Goal: Task Accomplishment & Management: Use online tool/utility

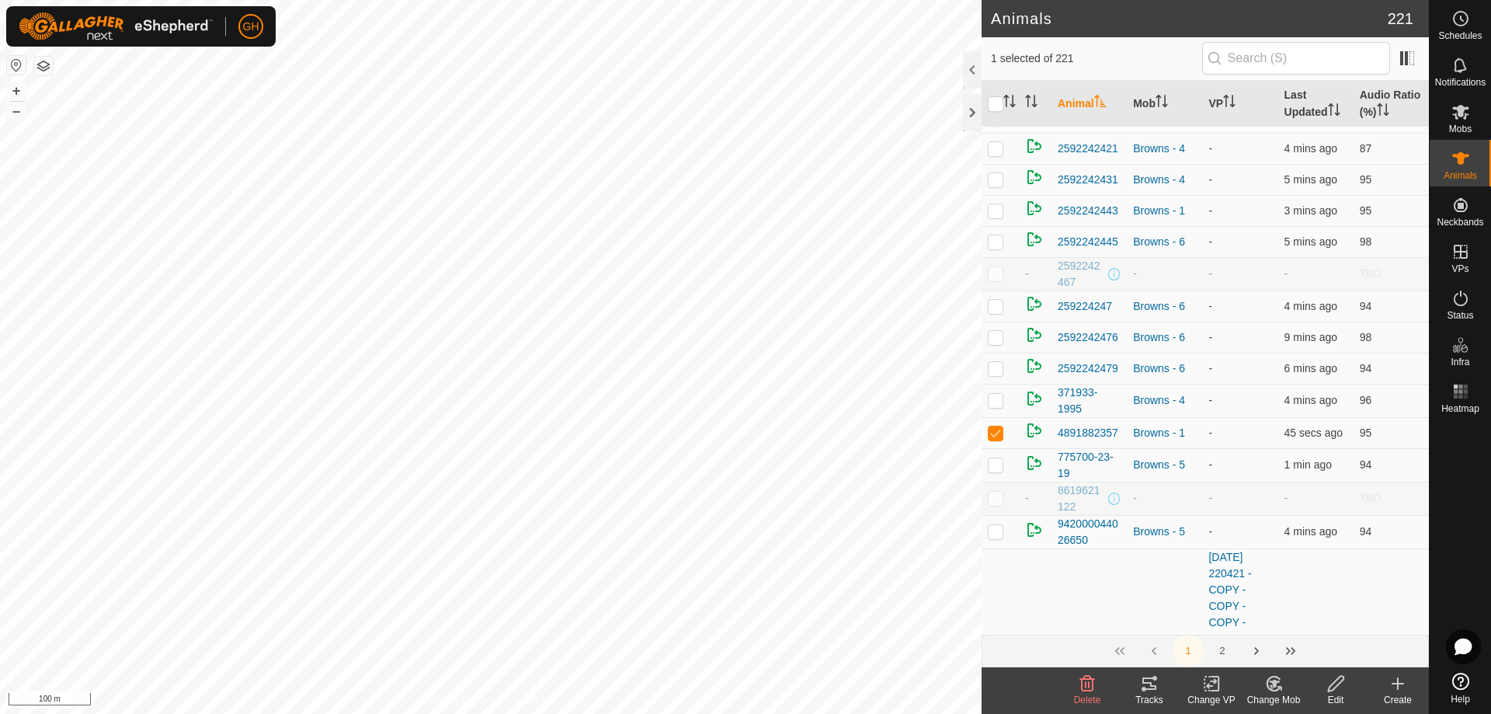
scroll to position [388, 0]
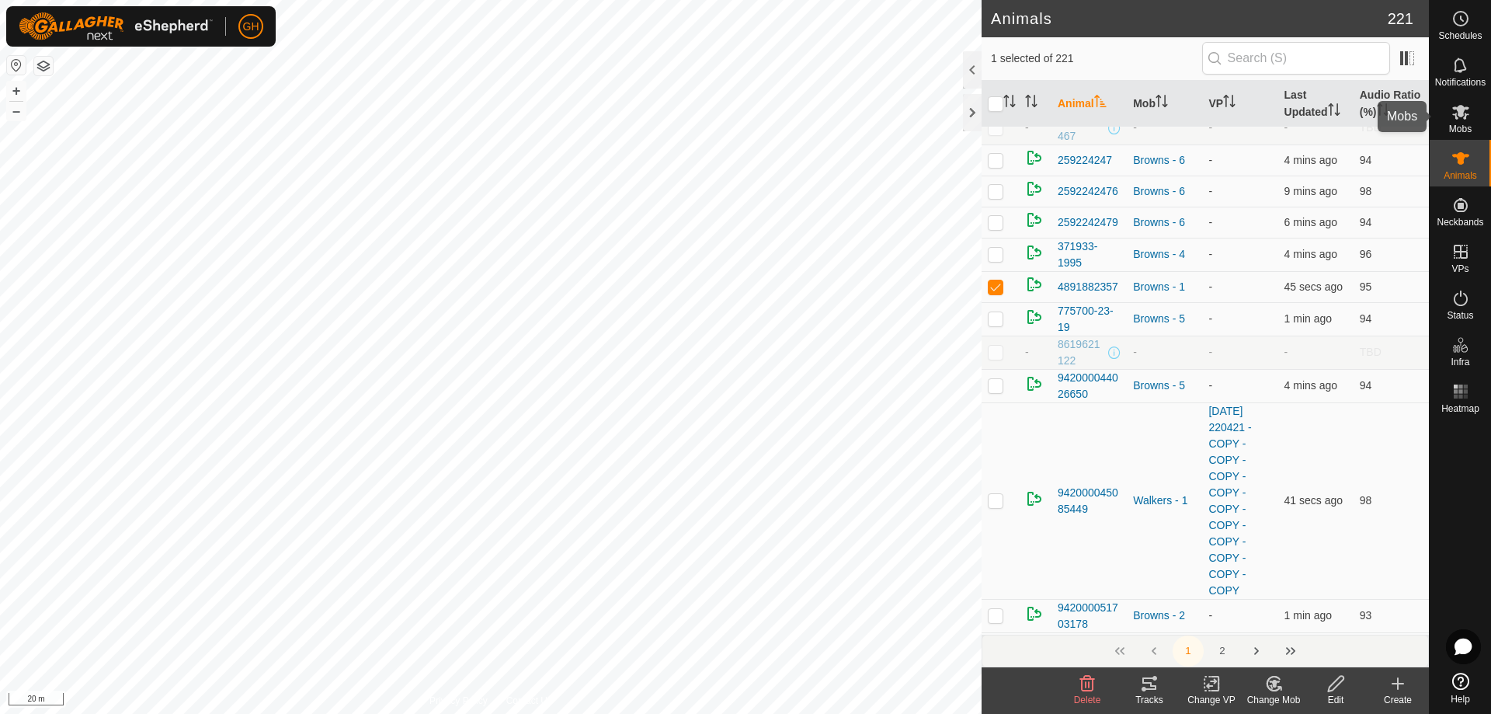
click at [1471, 113] on es-mob-svg-icon at bounding box center [1461, 111] width 28 height 25
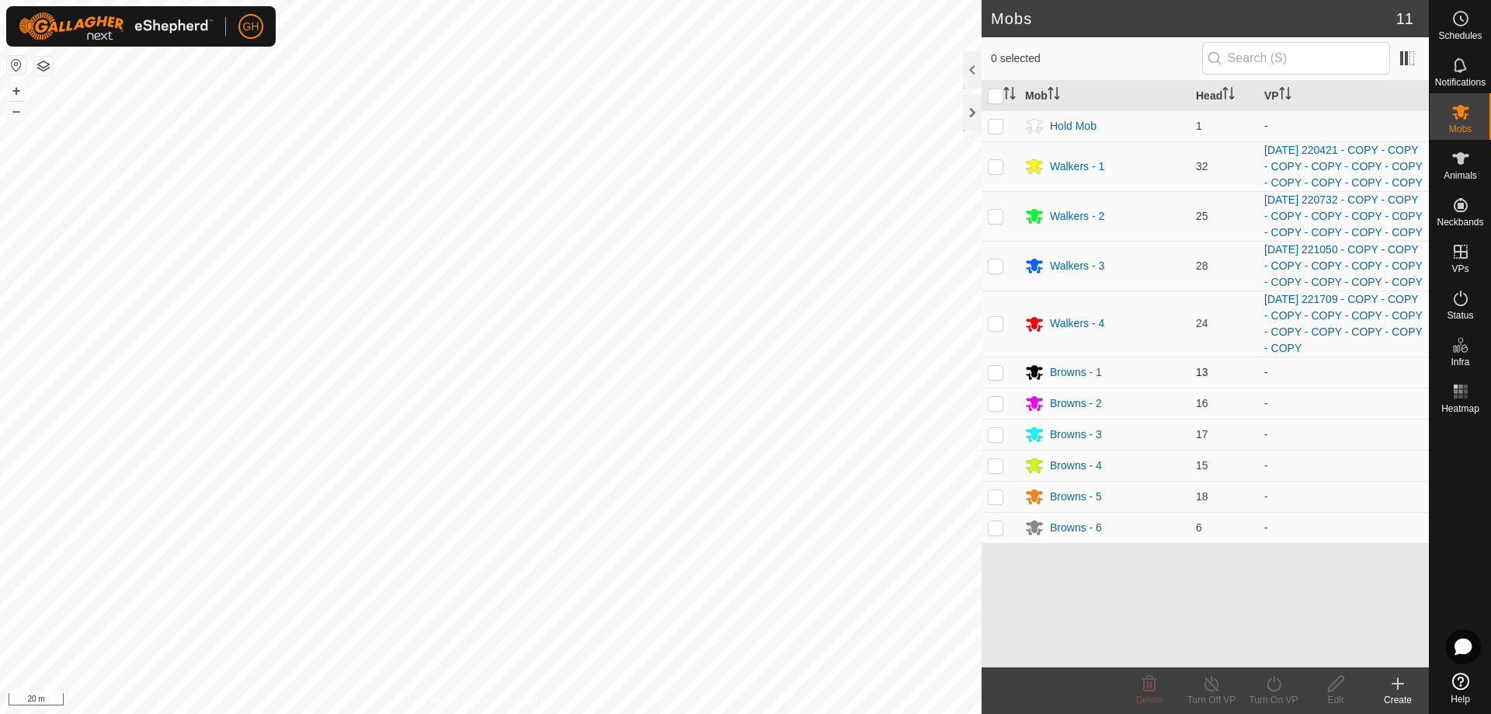
click at [1001, 378] on p-checkbox at bounding box center [996, 372] width 16 height 12
checkbox input "true"
click at [1273, 704] on div "Turn On VP" at bounding box center [1273, 700] width 62 height 14
click at [1256, 650] on link "Now" at bounding box center [1320, 649] width 154 height 31
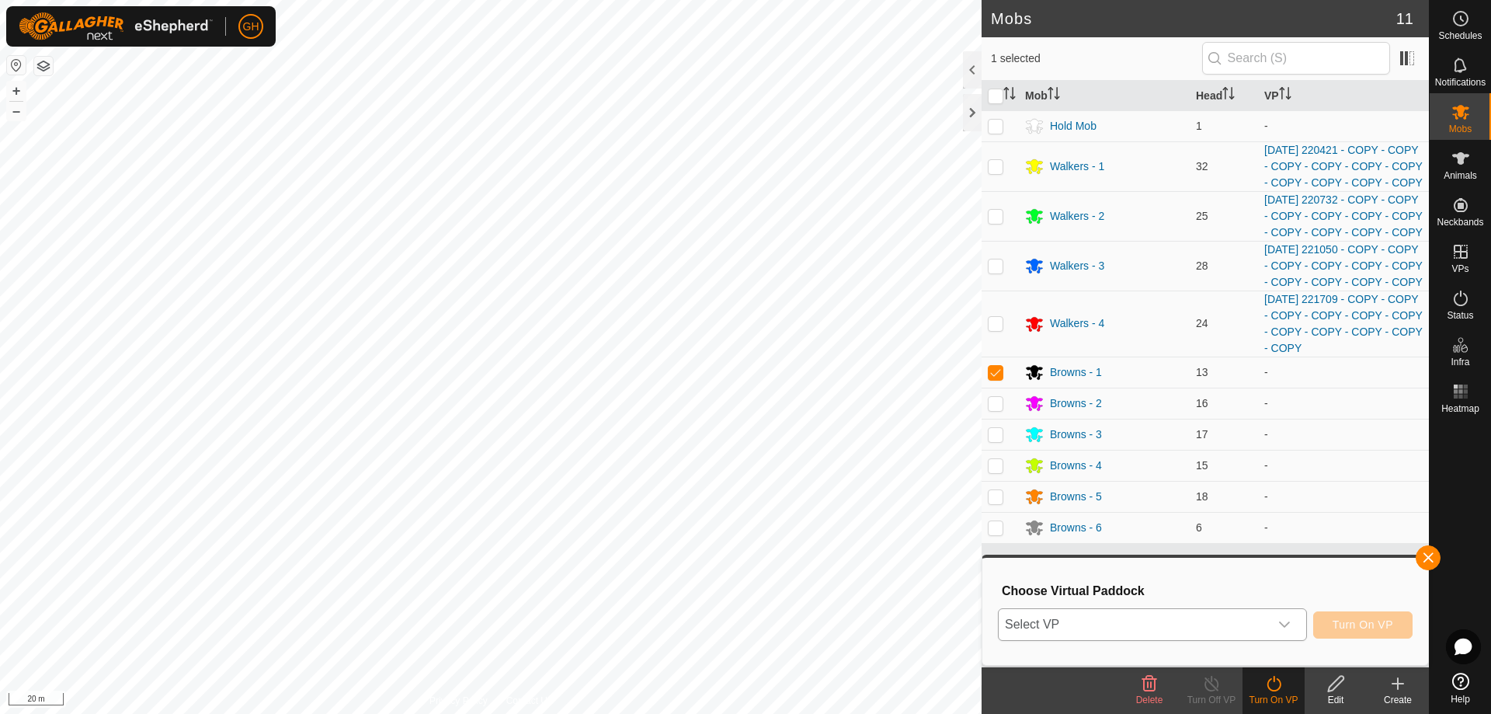
click at [1162, 624] on span "Select VP" at bounding box center [1134, 624] width 270 height 31
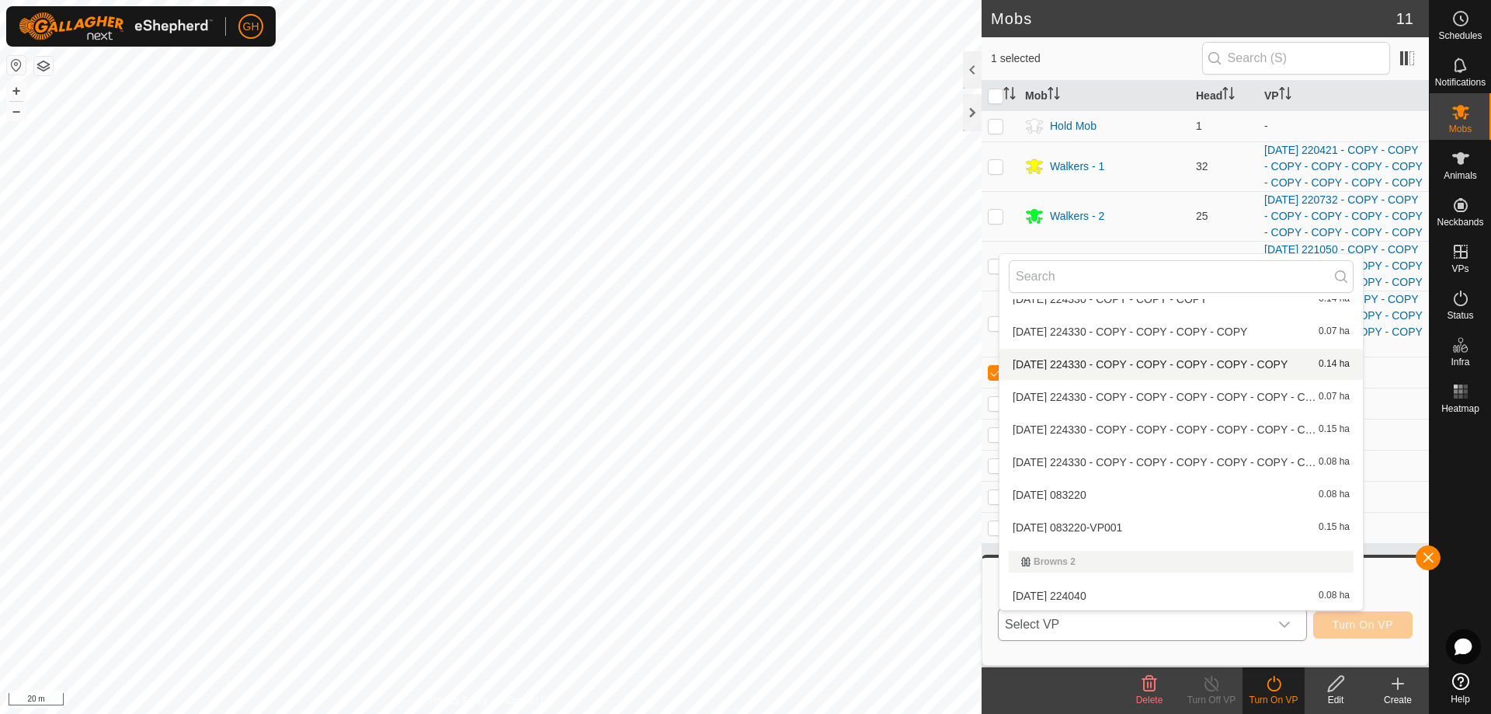
scroll to position [155, 0]
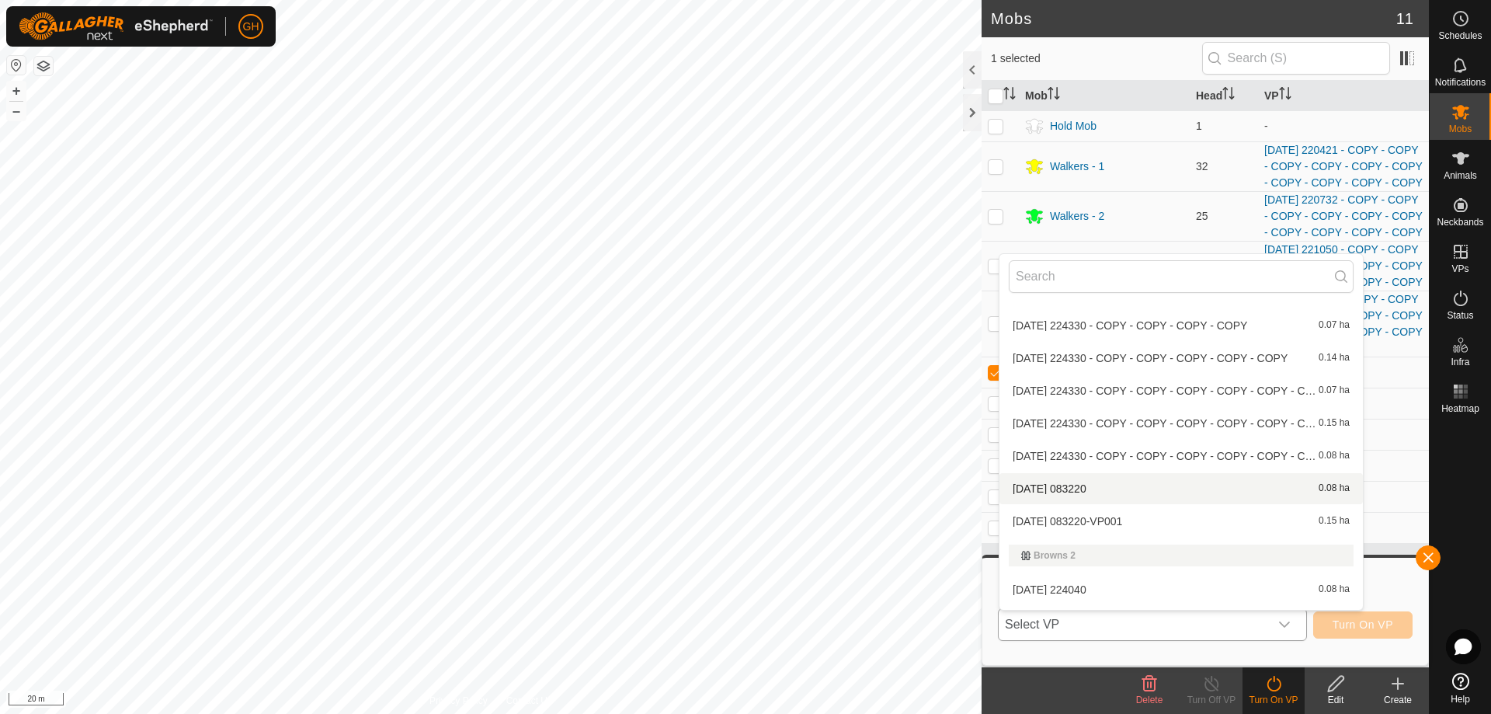
click at [1100, 490] on li "2025-08-18 083220 0.08 ha" at bounding box center [1180, 488] width 363 height 31
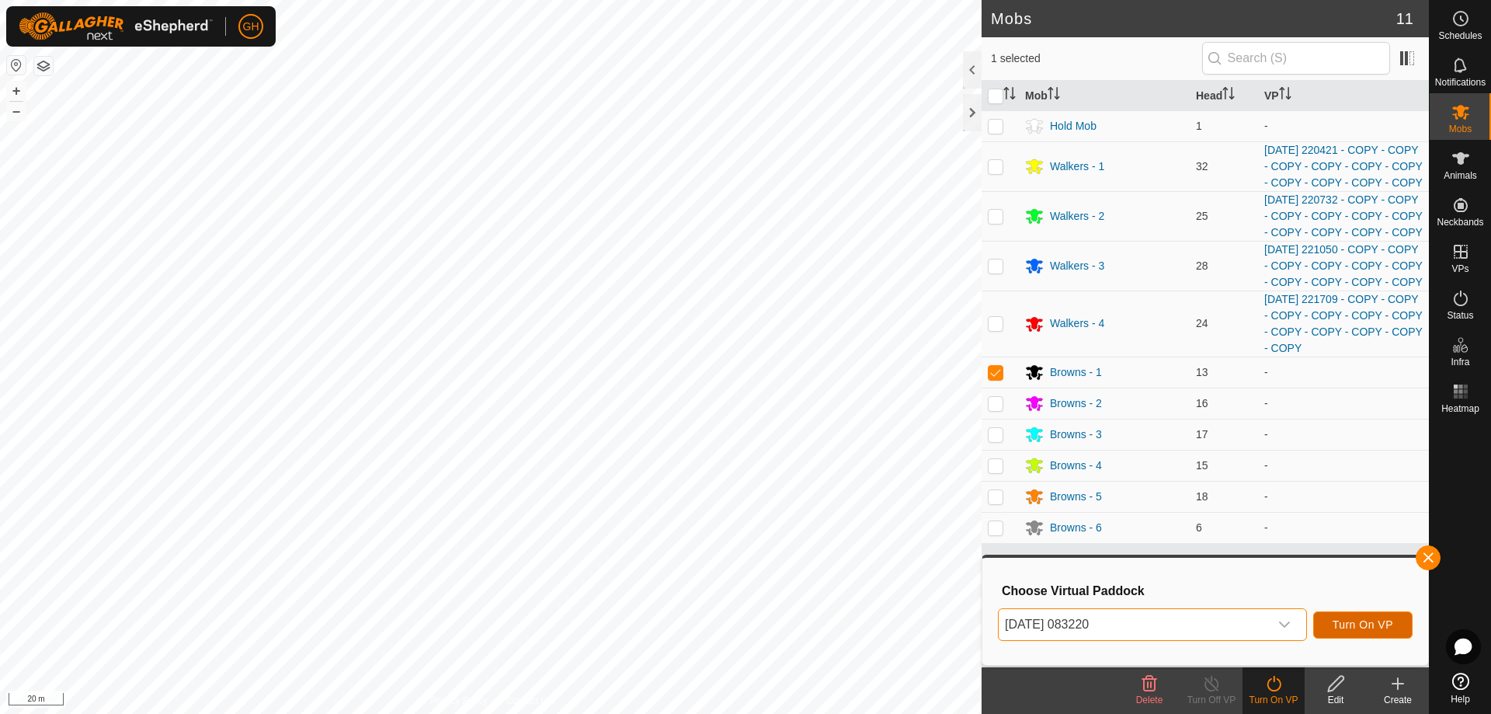
click at [1339, 617] on button "Turn On VP" at bounding box center [1362, 624] width 99 height 27
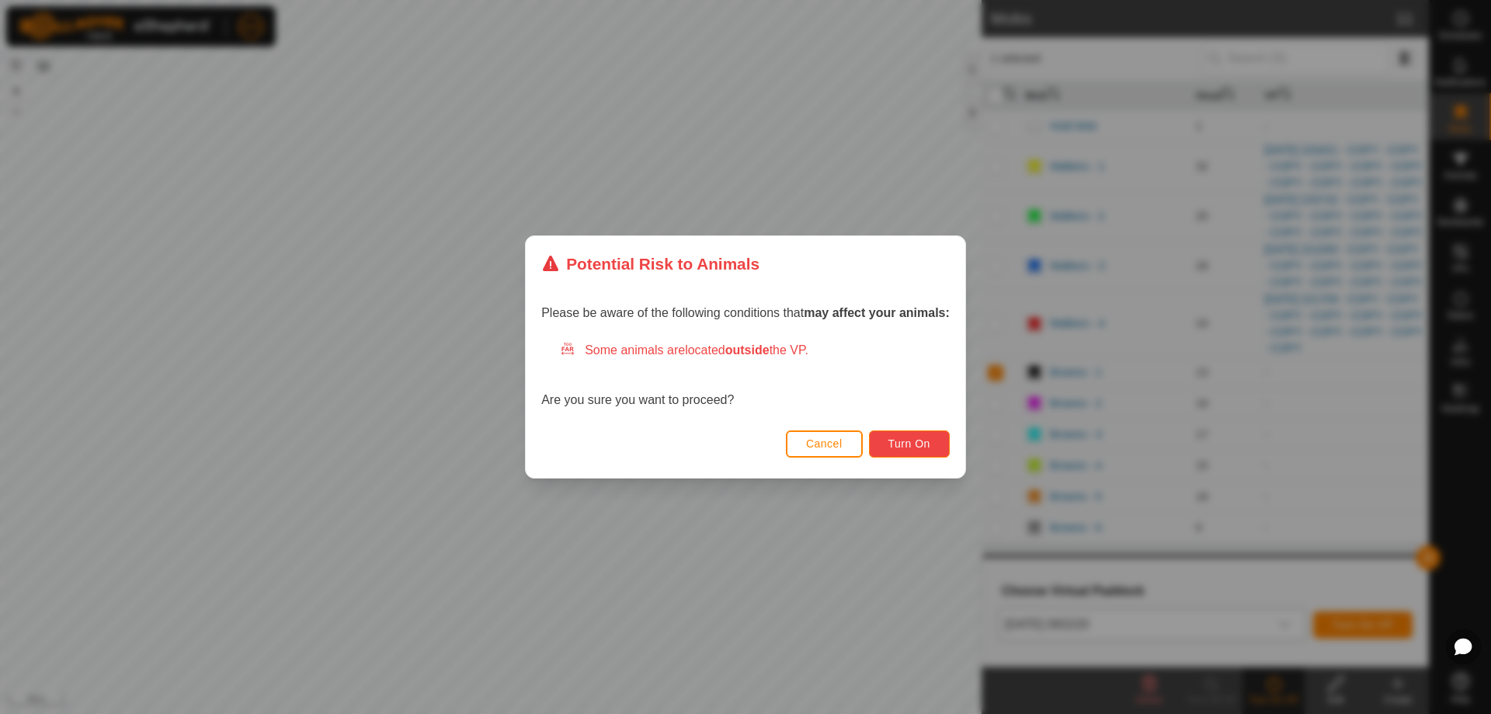
click at [926, 435] on button "Turn On" at bounding box center [909, 443] width 81 height 27
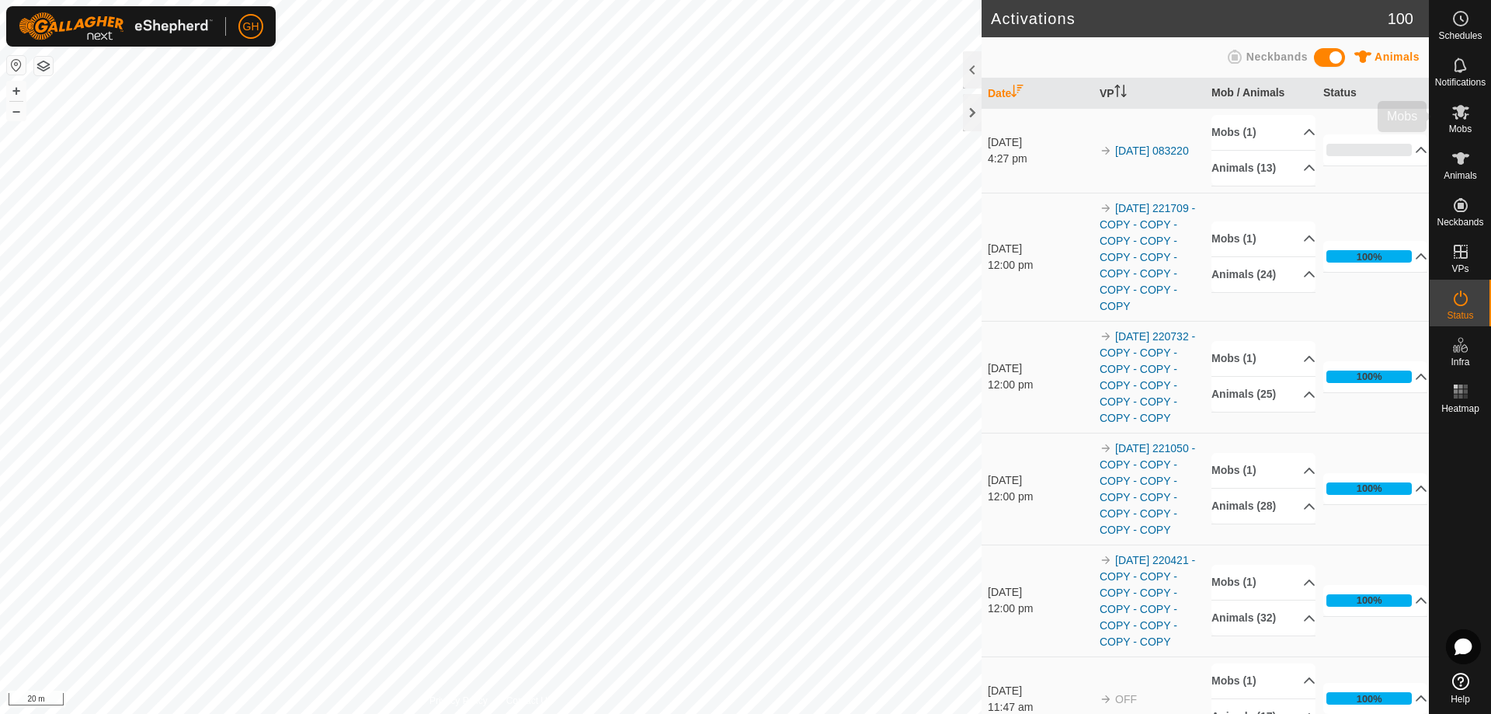
click at [1462, 133] on span "Mobs" at bounding box center [1460, 128] width 23 height 9
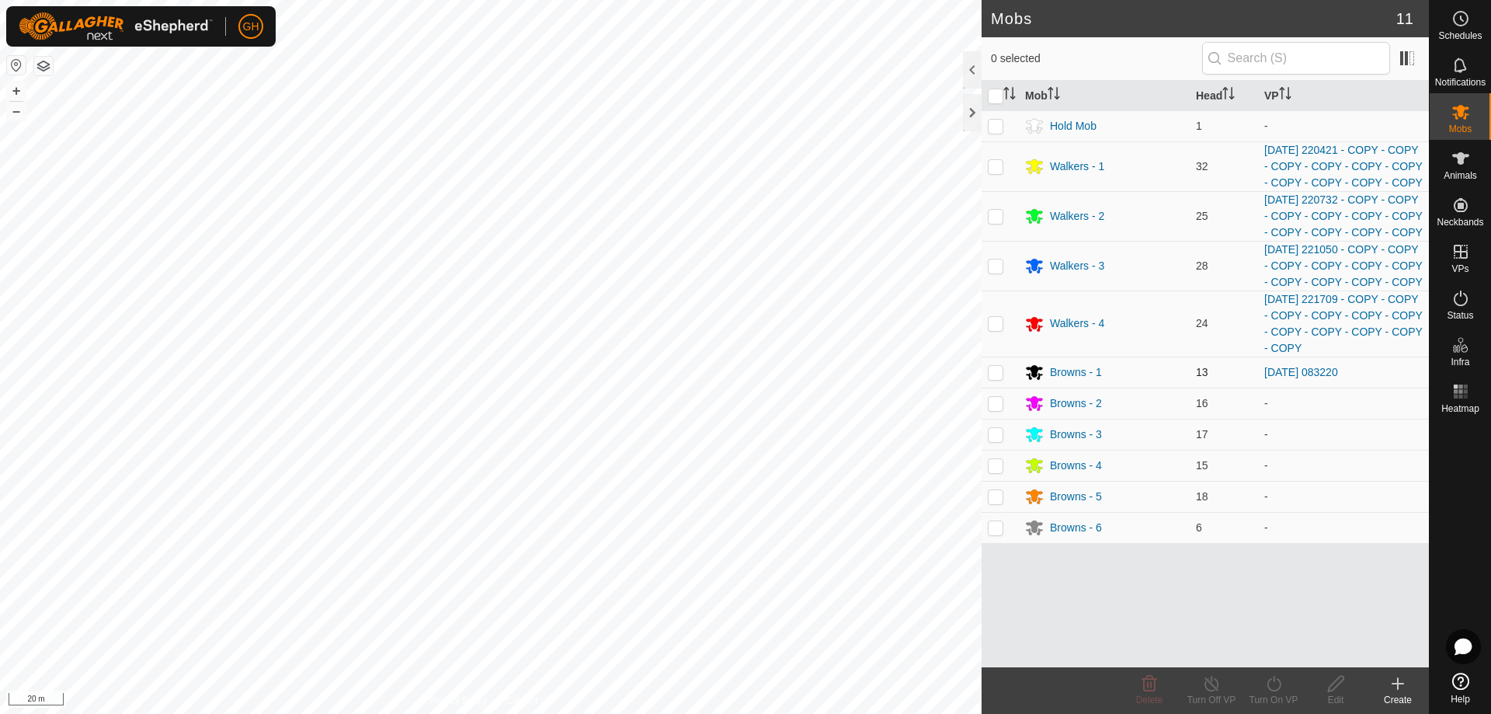
click at [998, 378] on p-checkbox at bounding box center [996, 372] width 16 height 12
click at [1216, 676] on icon at bounding box center [1211, 683] width 19 height 19
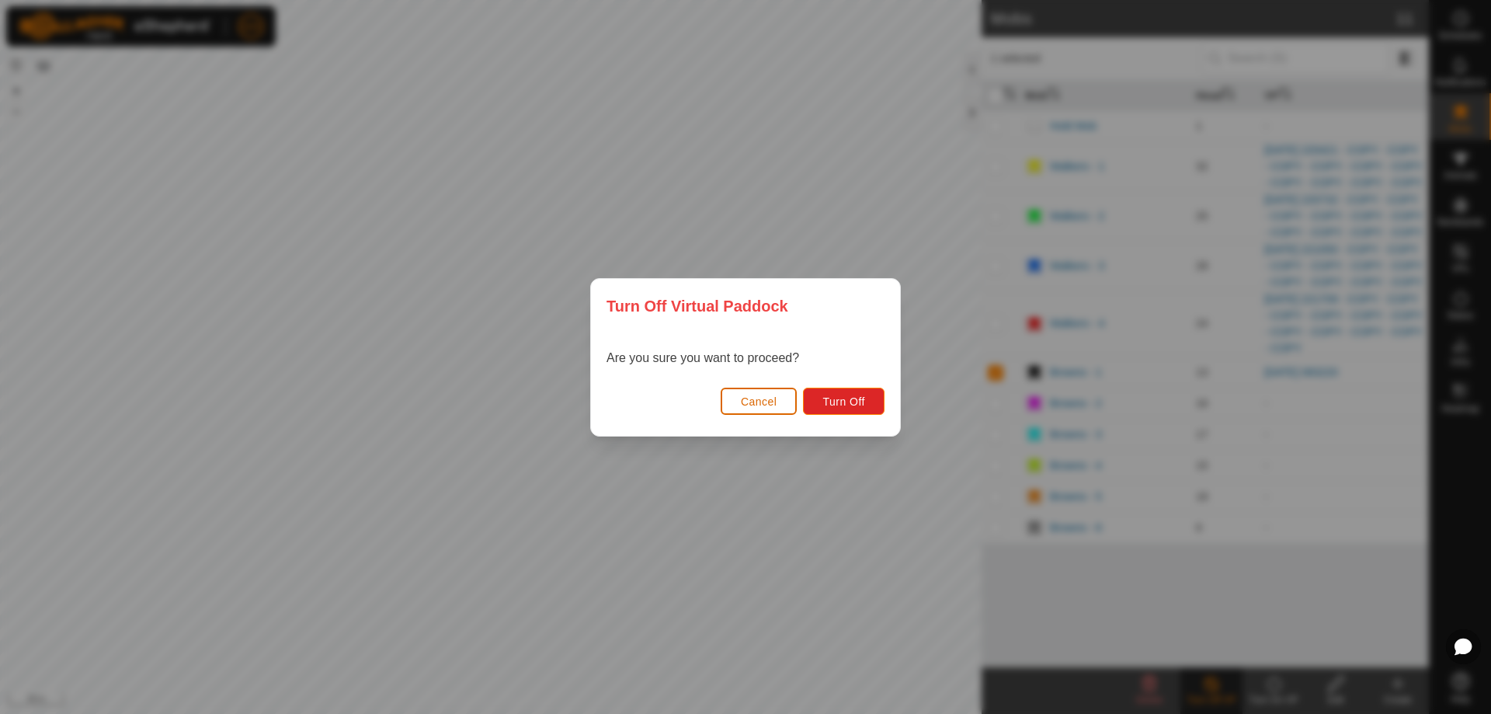
click at [752, 395] on span "Cancel" at bounding box center [759, 401] width 36 height 12
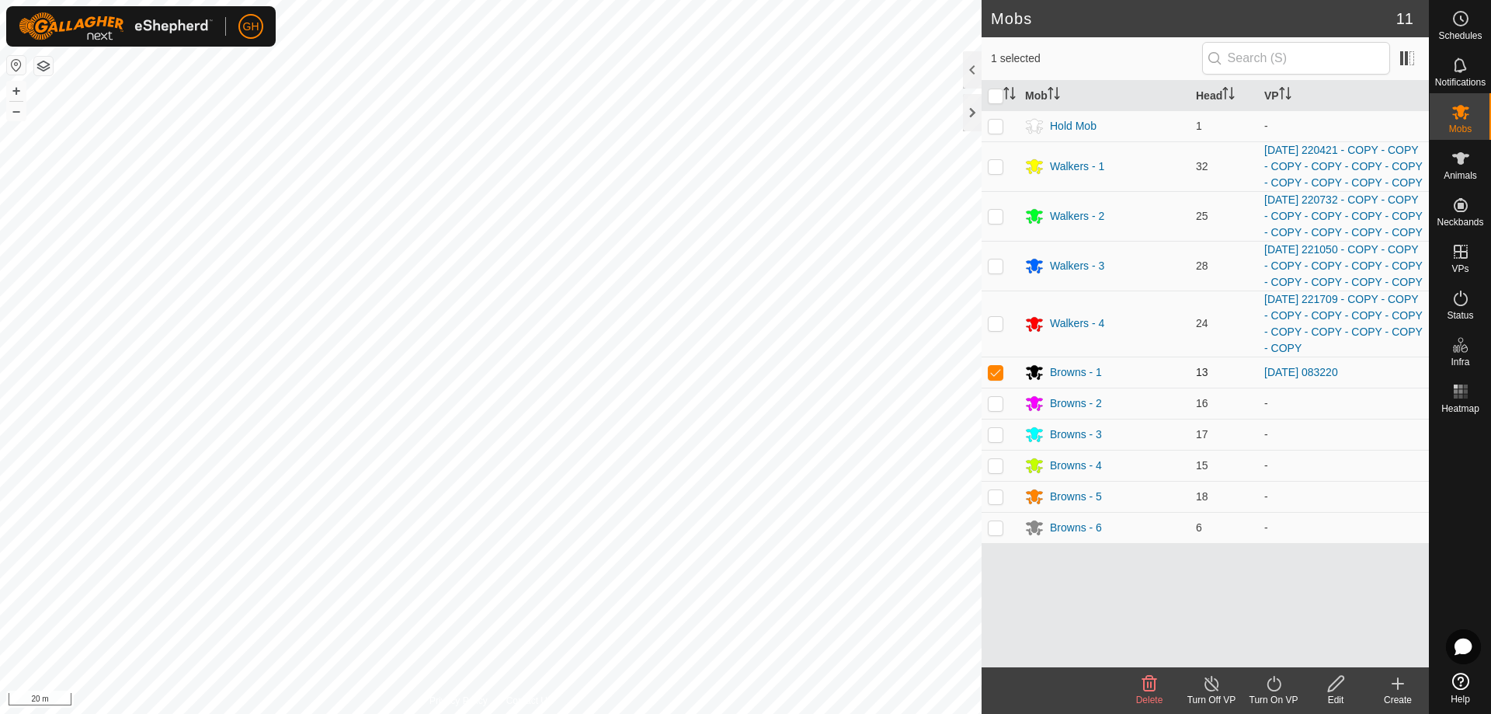
click at [990, 378] on p-checkbox at bounding box center [996, 372] width 16 height 12
checkbox input "false"
click at [991, 409] on p-checkbox at bounding box center [996, 403] width 16 height 12
checkbox input "true"
click at [1269, 693] on div "Turn On VP" at bounding box center [1273, 700] width 62 height 14
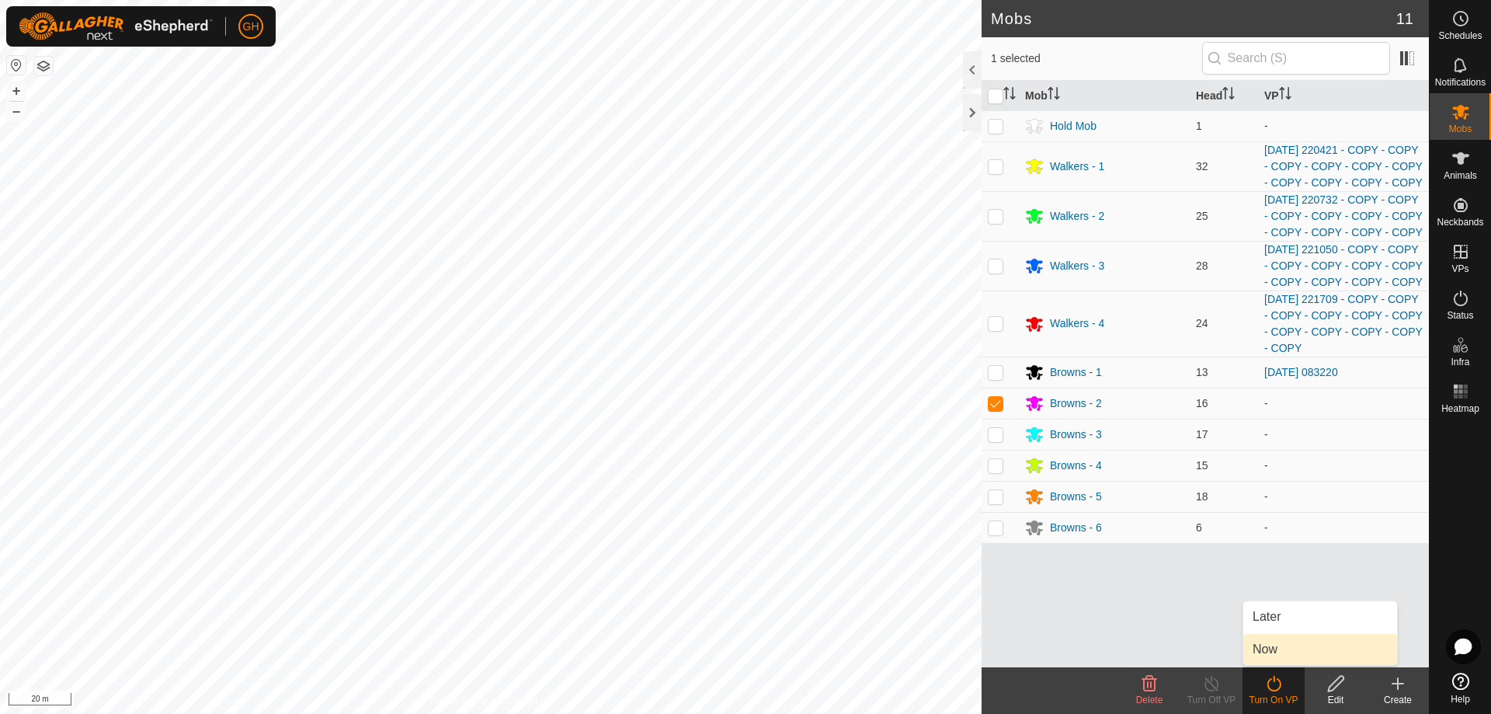
click at [1265, 660] on link "Now" at bounding box center [1320, 649] width 154 height 31
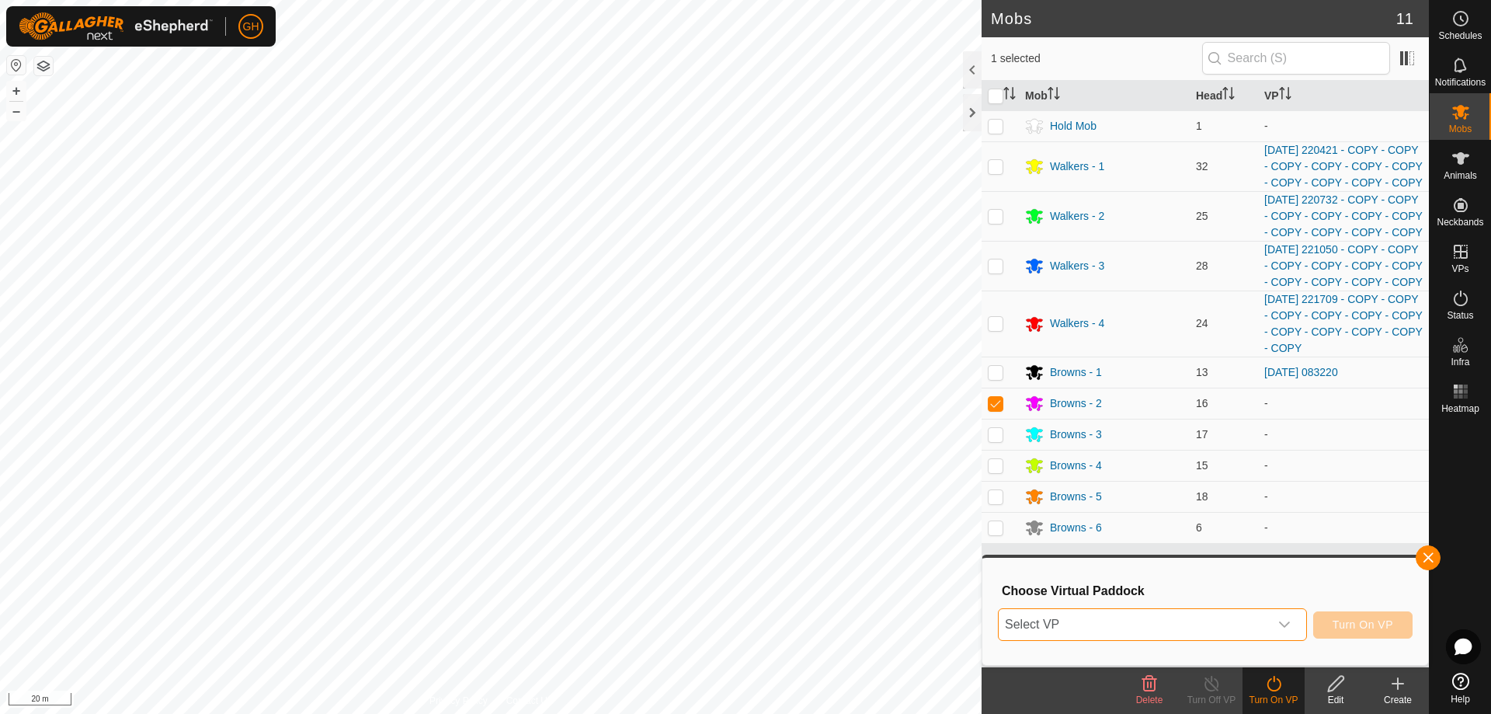
click at [1247, 635] on span "Select VP" at bounding box center [1134, 624] width 270 height 31
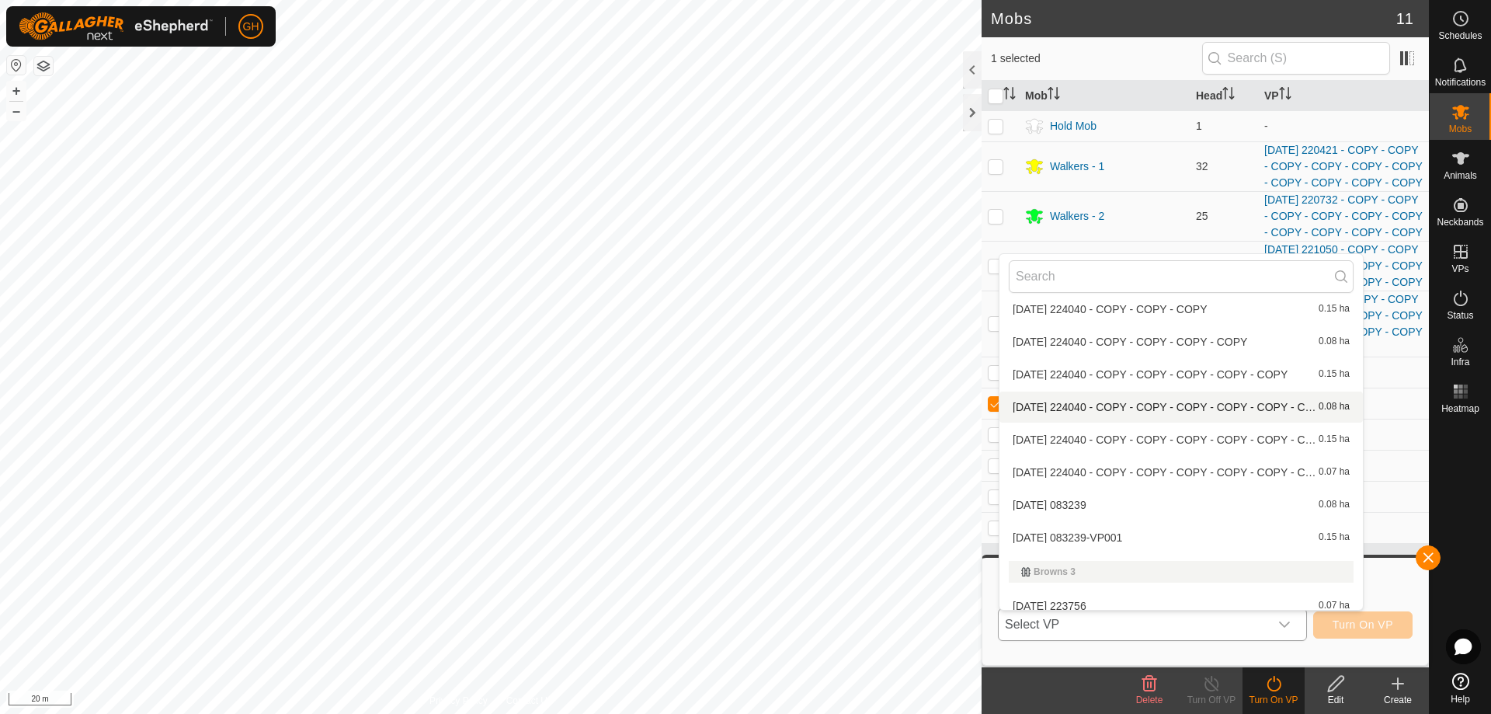
scroll to position [561, 0]
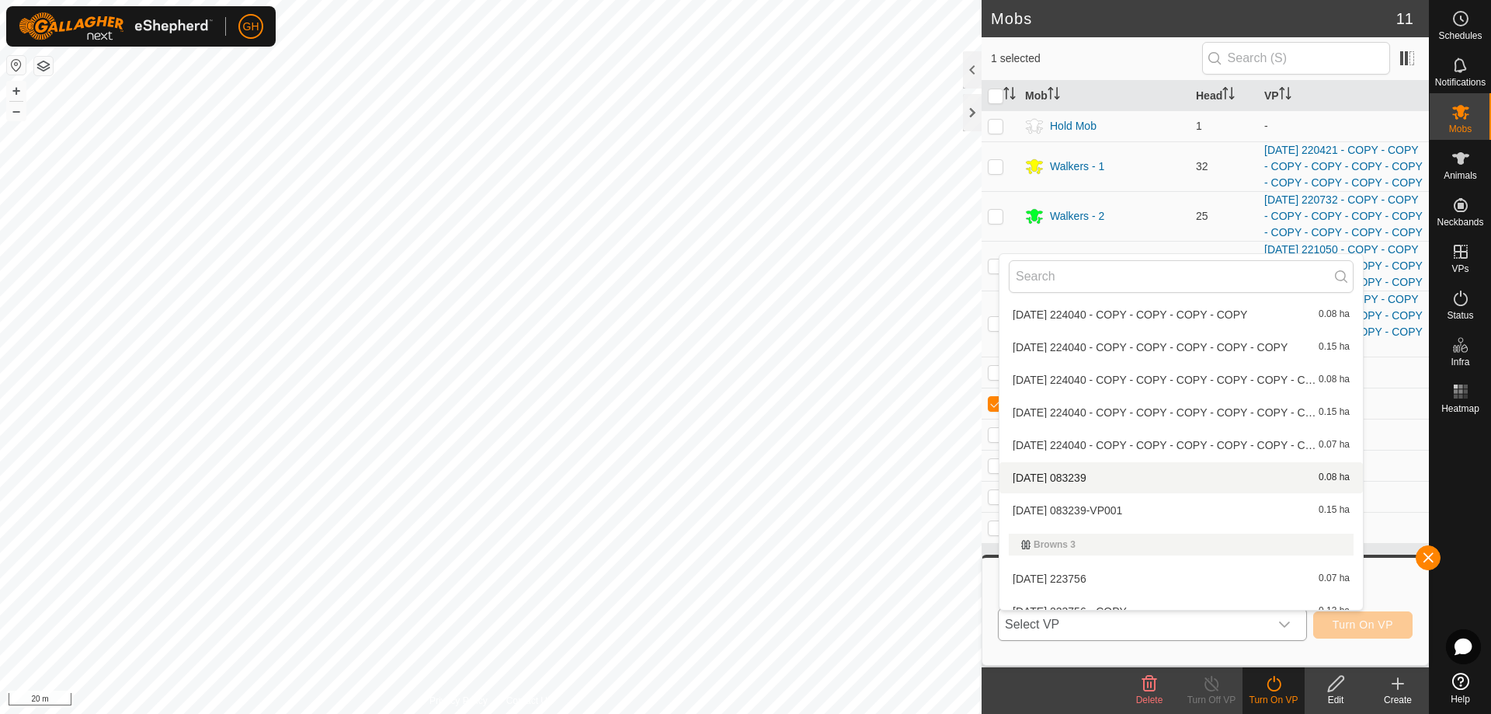
click at [1102, 475] on li "2025-08-18 083239 0.08 ha" at bounding box center [1180, 477] width 363 height 31
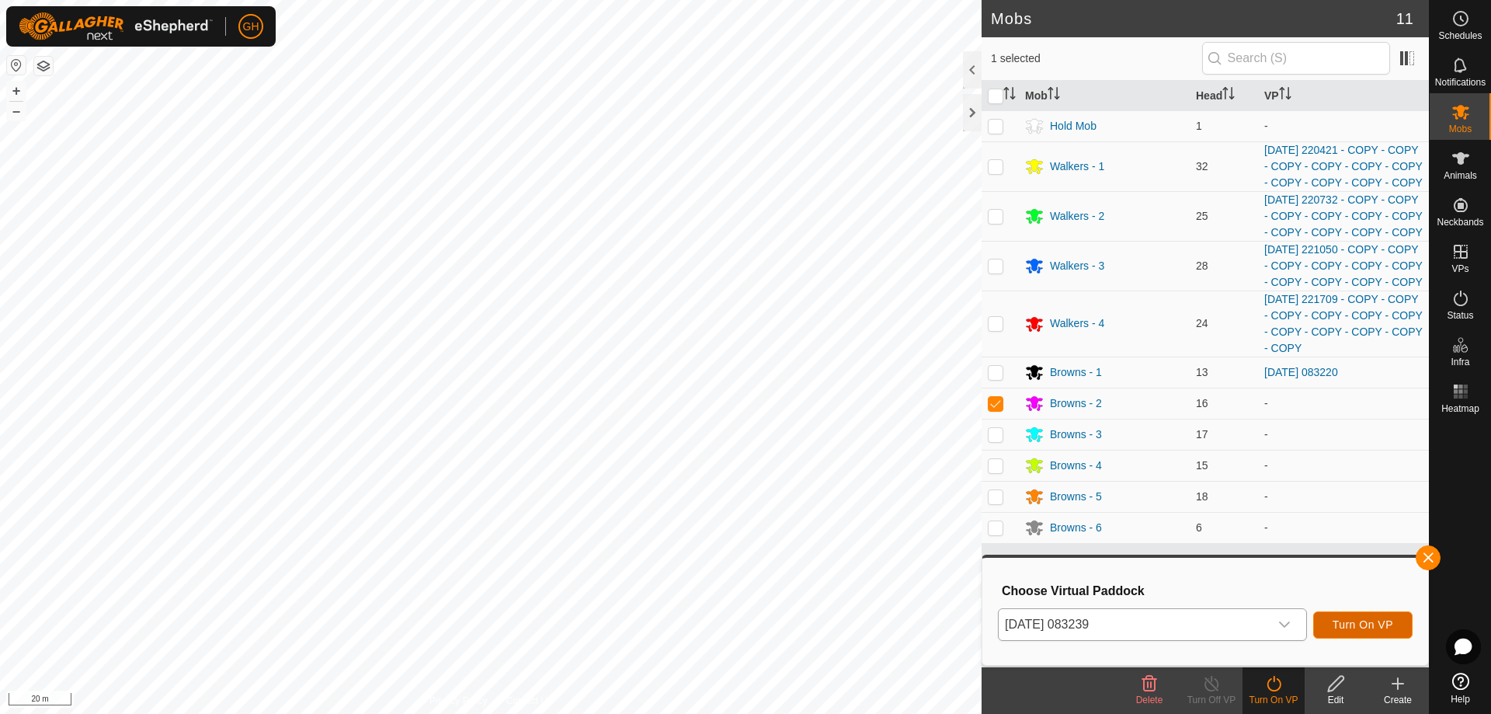
click at [1362, 624] on span "Turn On VP" at bounding box center [1362, 624] width 61 height 12
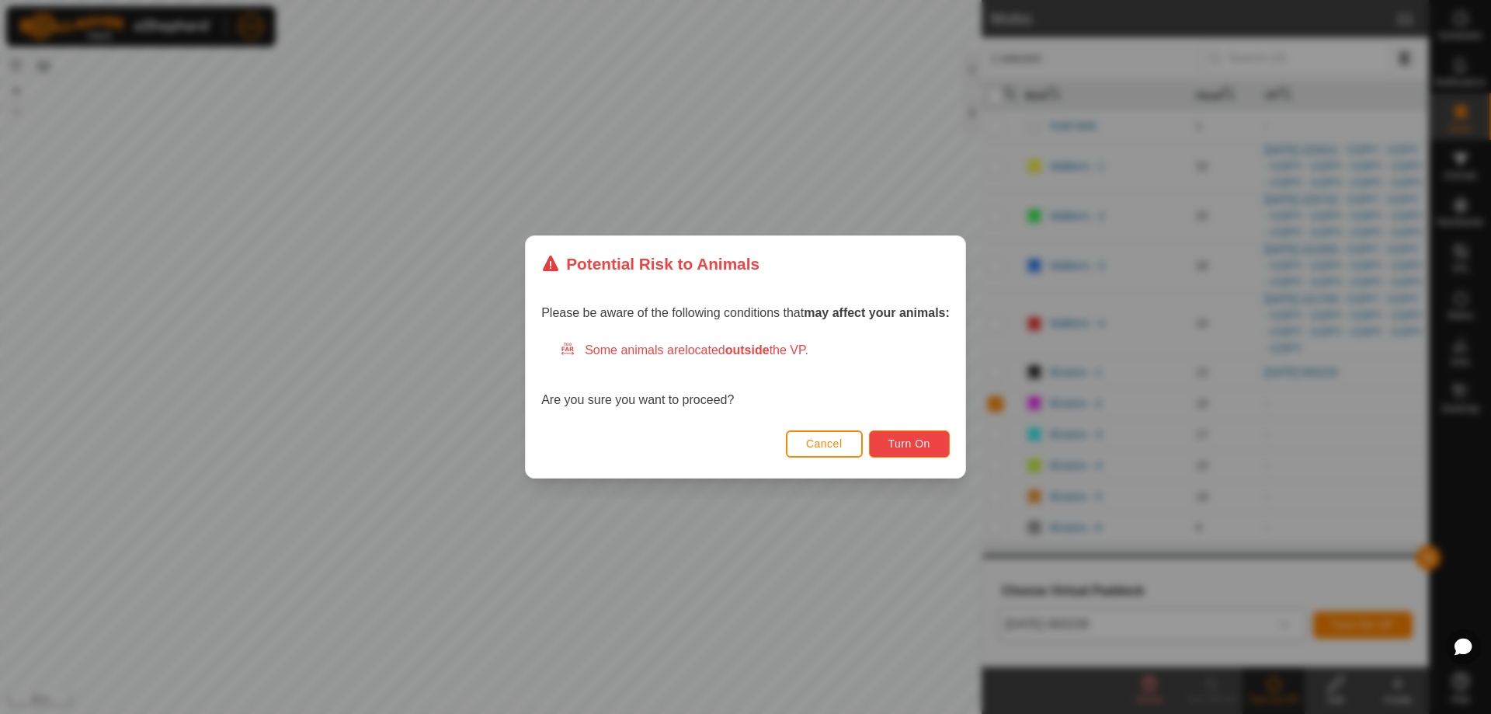
click at [898, 439] on span "Turn On" at bounding box center [909, 443] width 42 height 12
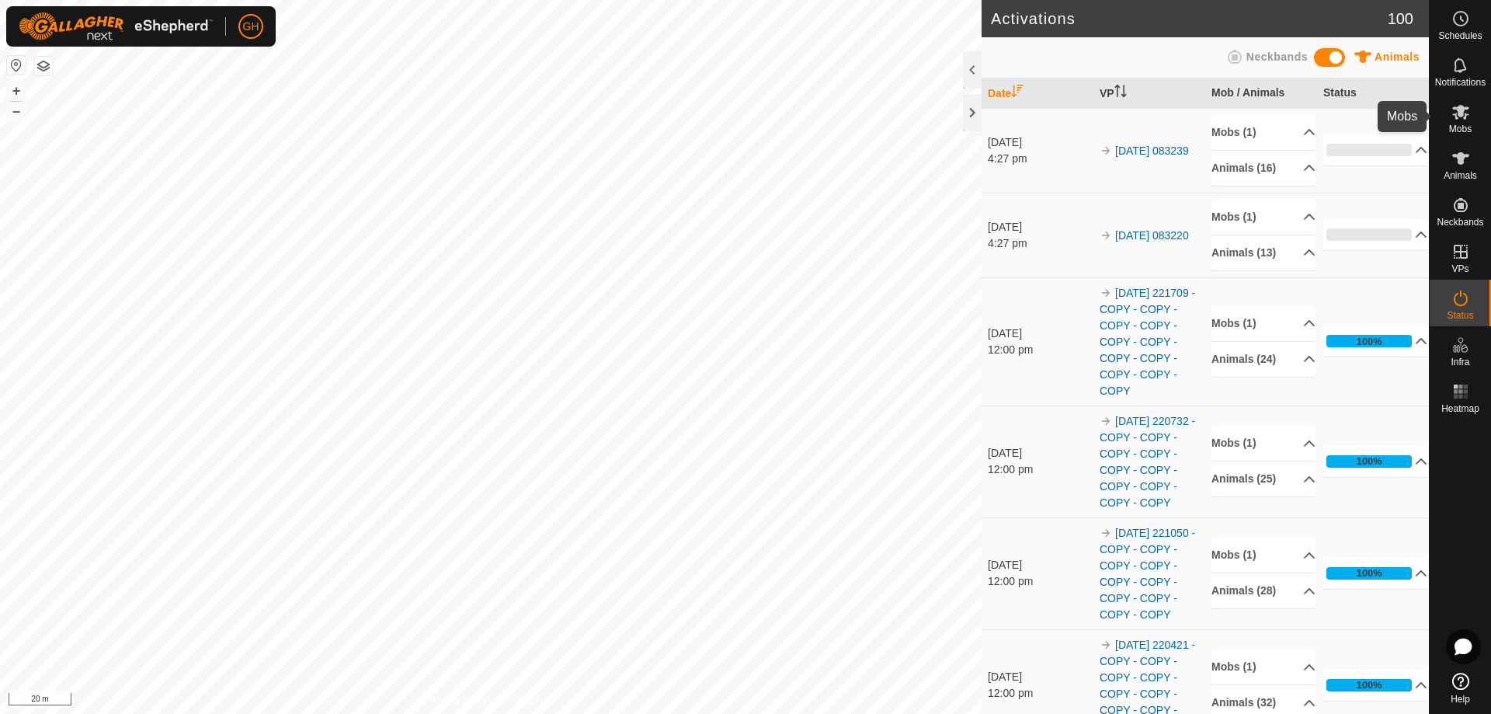
click at [1469, 112] on icon at bounding box center [1460, 111] width 19 height 19
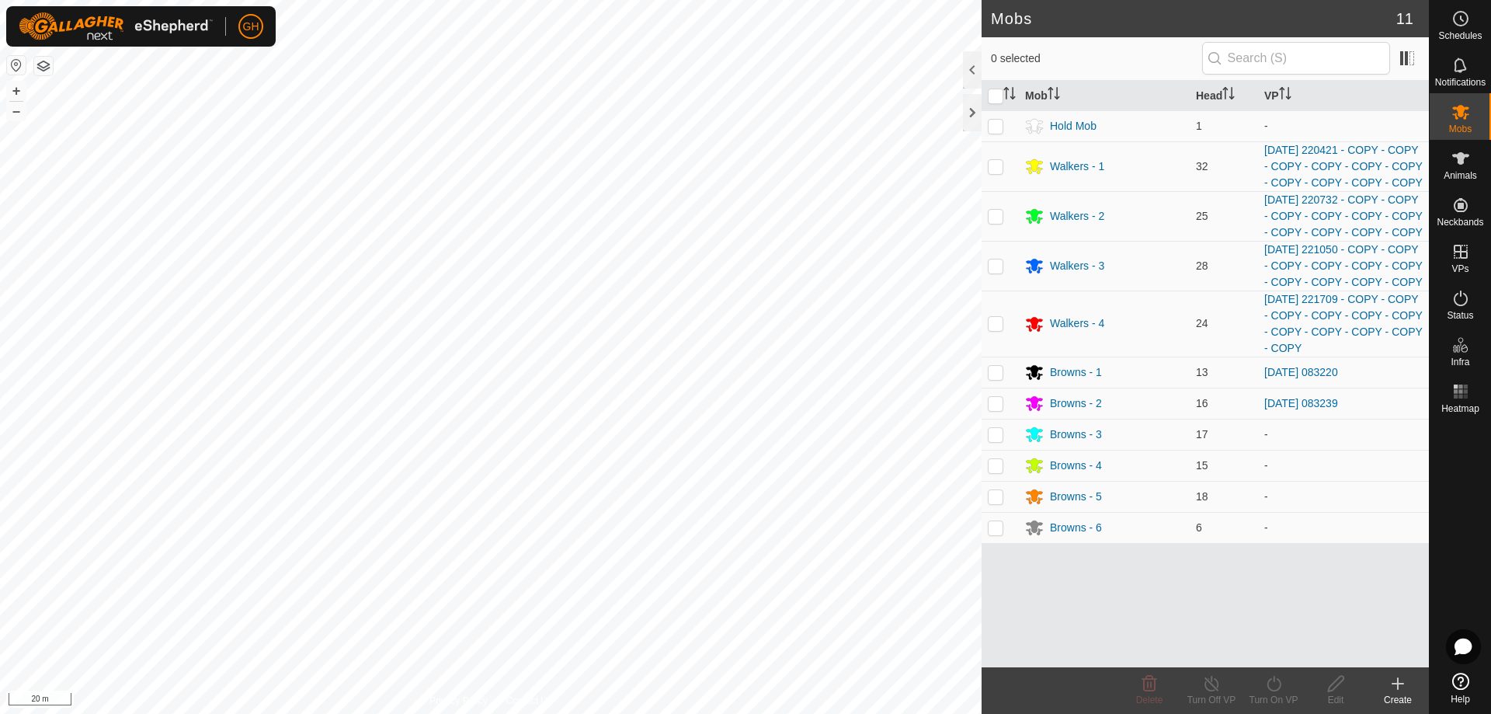
click at [997, 440] on p-checkbox at bounding box center [996, 434] width 16 height 12
checkbox input "true"
click at [1280, 690] on icon at bounding box center [1273, 683] width 19 height 19
click at [1272, 651] on link "Now" at bounding box center [1320, 649] width 154 height 31
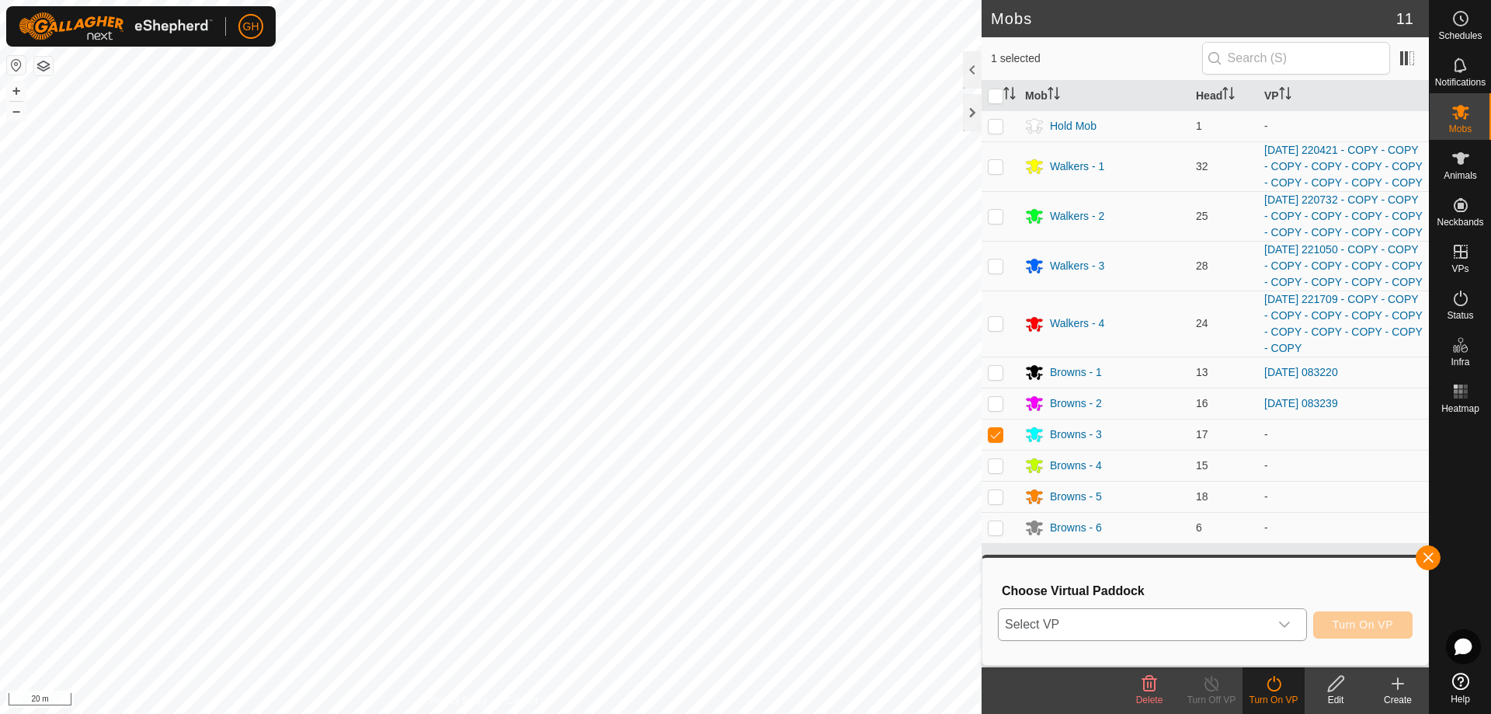
click at [1256, 623] on span "Select VP" at bounding box center [1134, 624] width 270 height 31
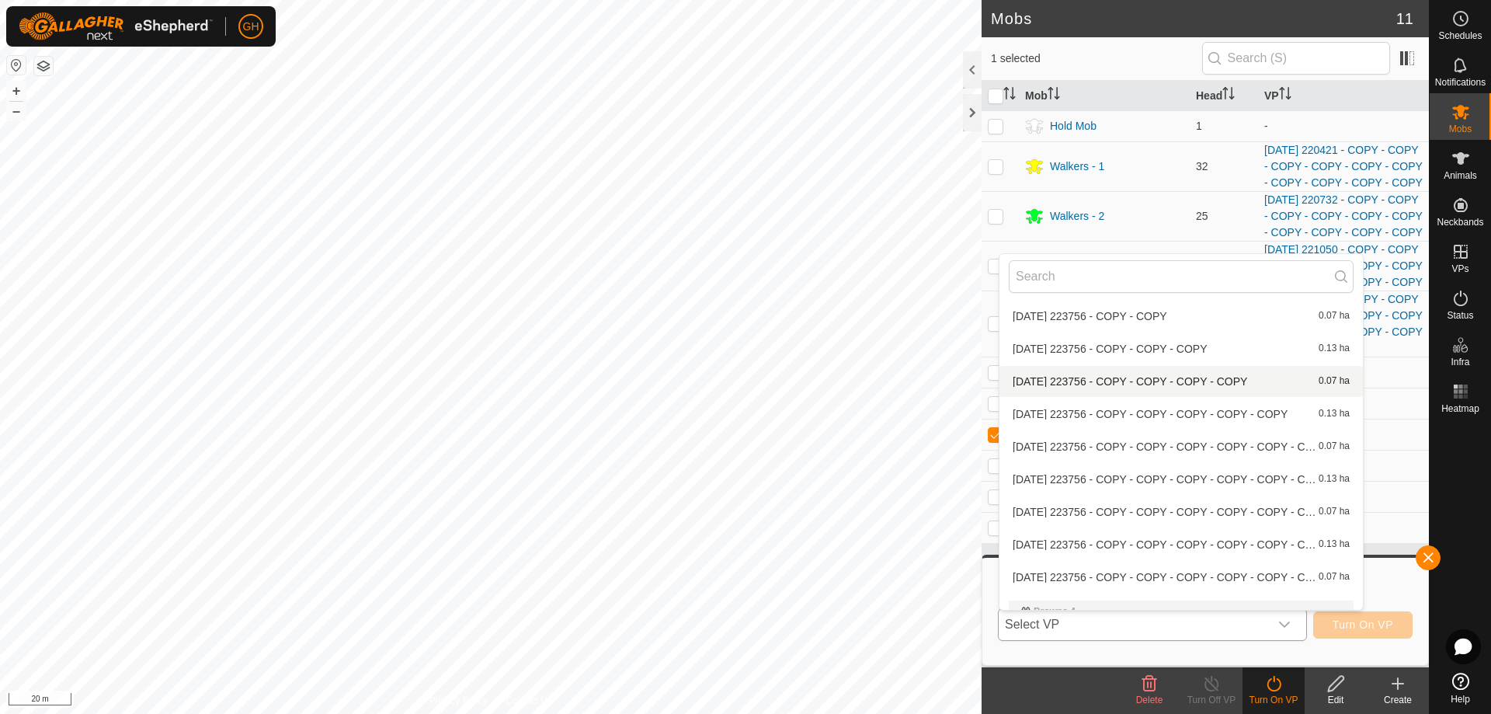
scroll to position [932, 0]
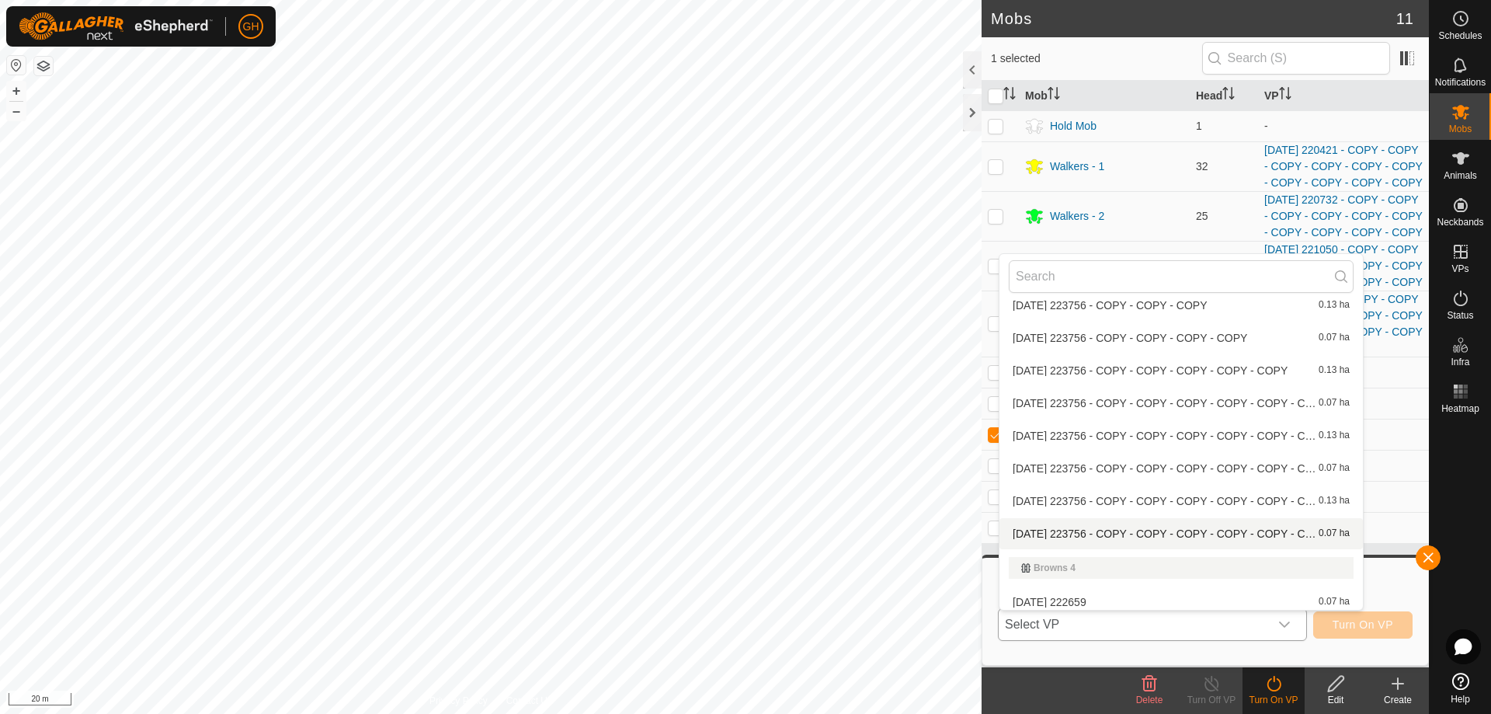
click at [1155, 529] on li "2025-08-10 223756 - COPY - COPY - COPY - COPY - COPY - COPY - COPY - COPY-VP002…" at bounding box center [1180, 533] width 363 height 31
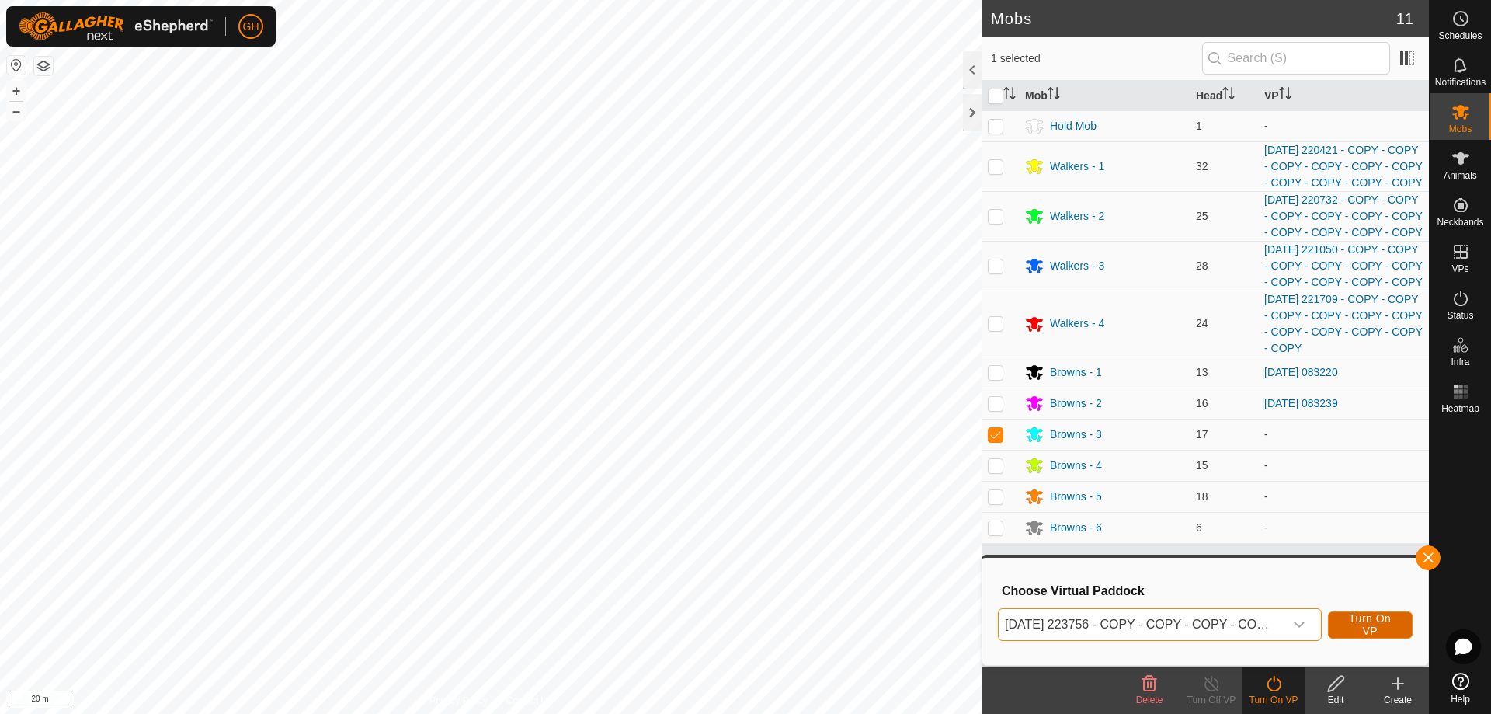
click at [1346, 619] on button "Turn On VP" at bounding box center [1370, 624] width 85 height 27
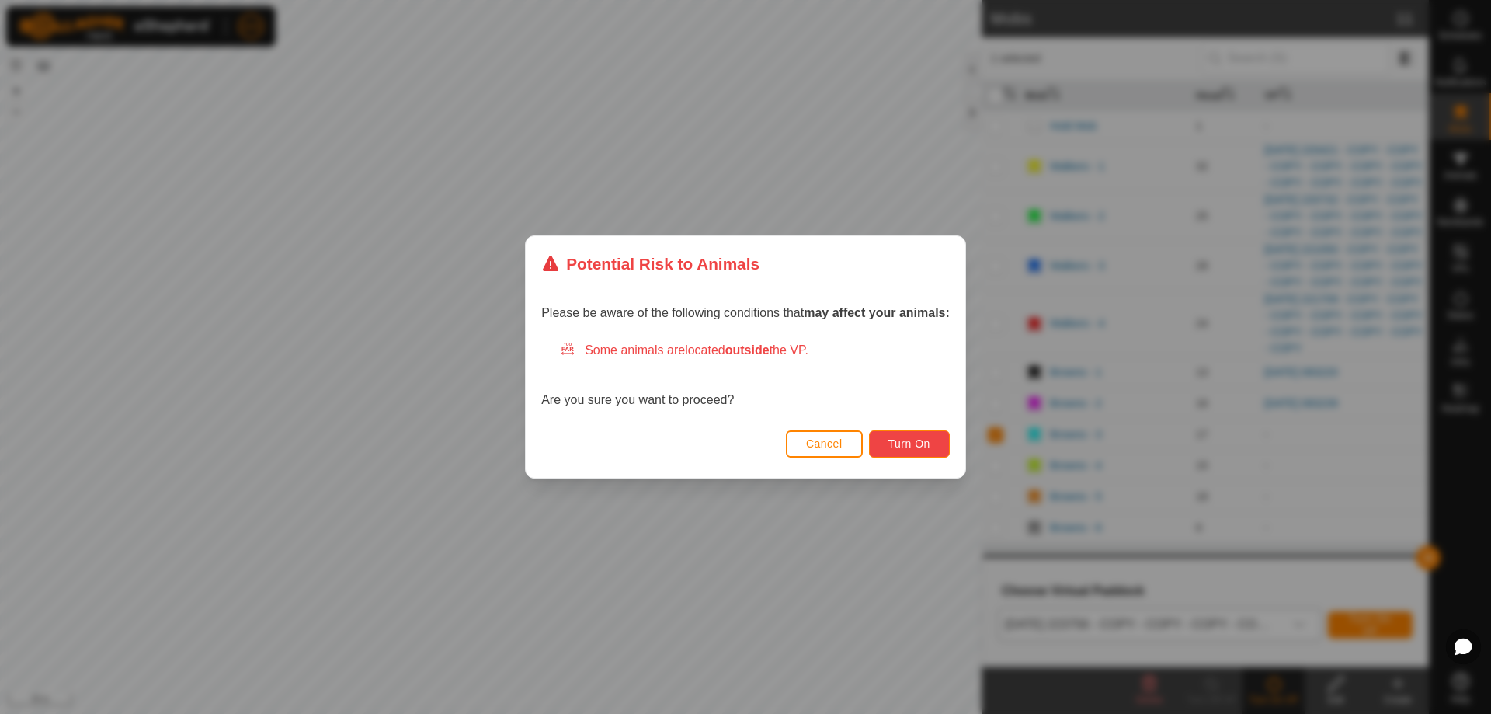
click at [912, 453] on button "Turn On" at bounding box center [909, 443] width 81 height 27
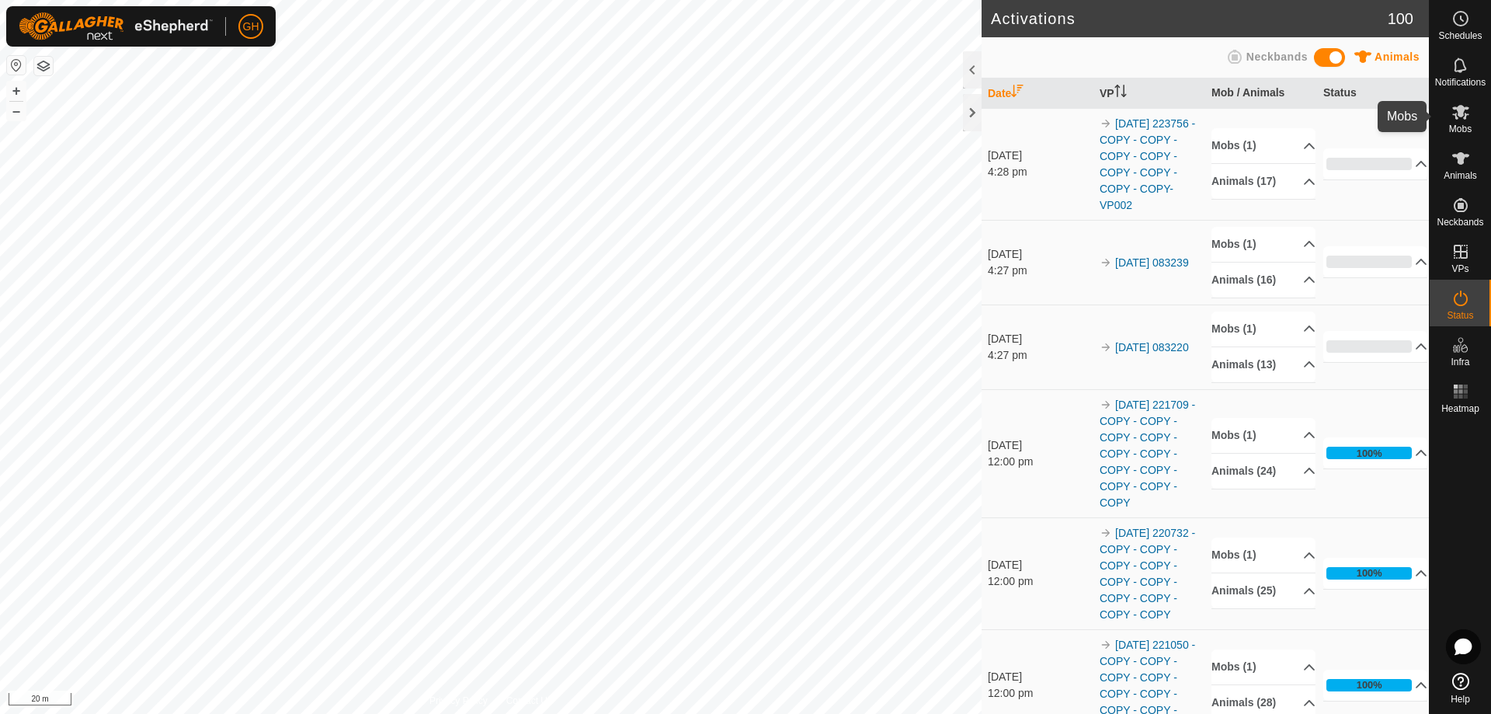
click at [1468, 110] on icon at bounding box center [1460, 111] width 19 height 19
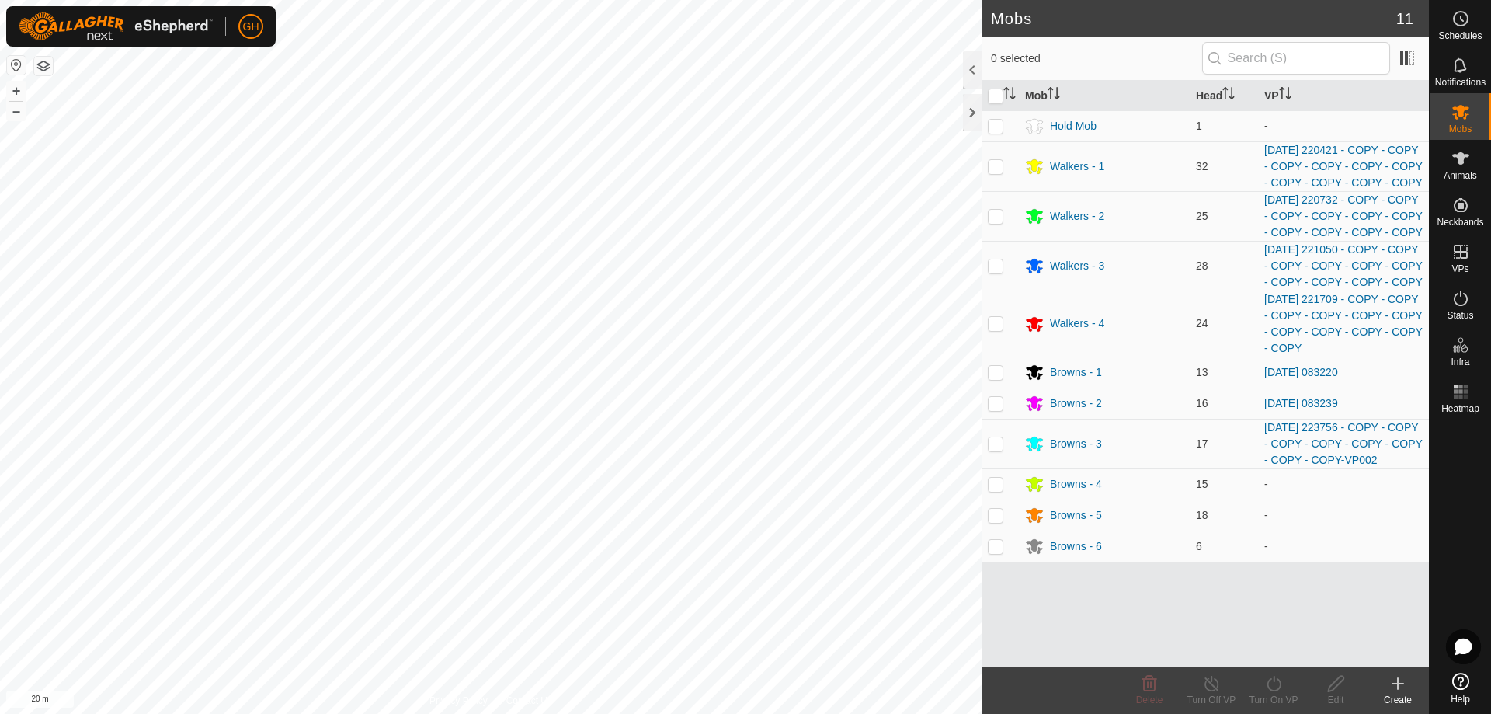
click at [997, 490] on p-checkbox at bounding box center [996, 484] width 16 height 12
checkbox input "true"
click at [1283, 687] on icon at bounding box center [1273, 683] width 19 height 19
click at [1276, 650] on link "Now" at bounding box center [1320, 649] width 154 height 31
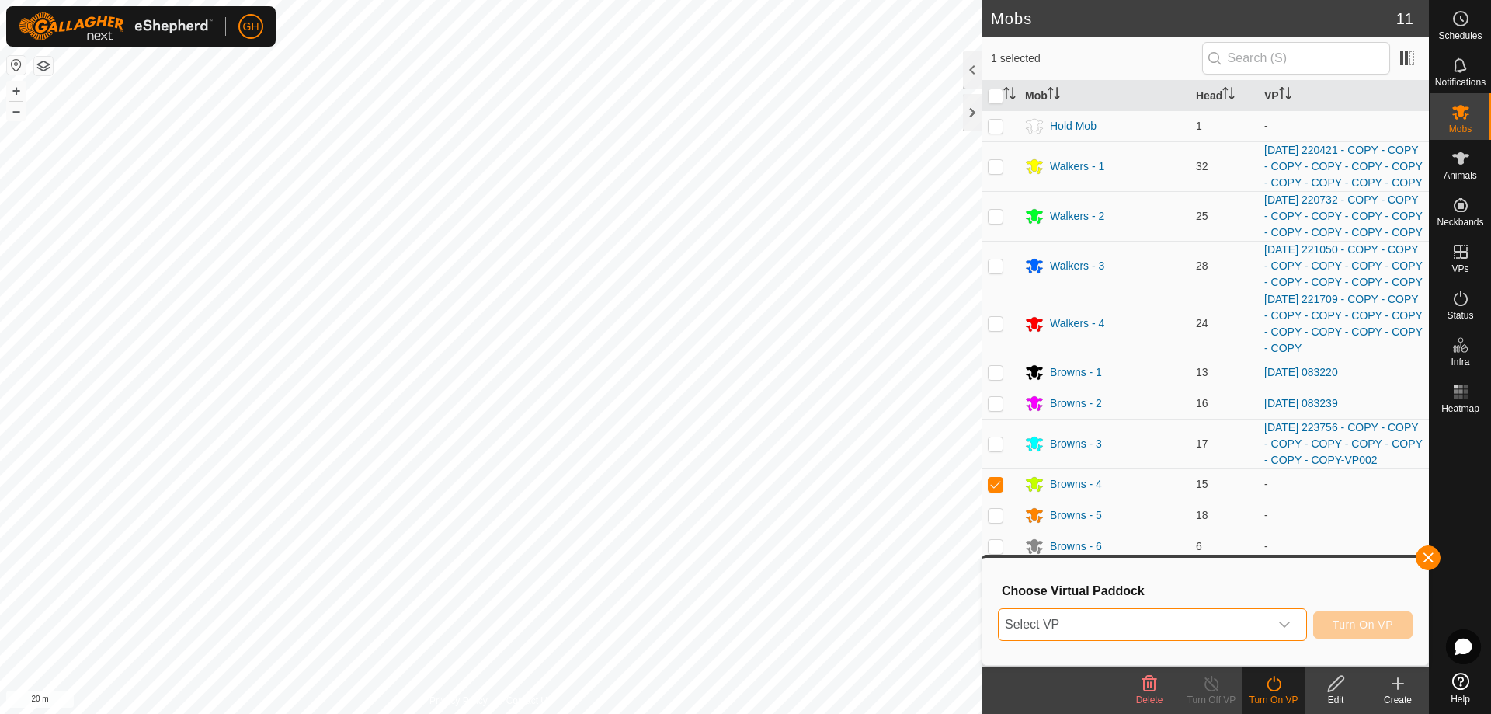
click at [1243, 613] on span "Select VP" at bounding box center [1134, 624] width 270 height 31
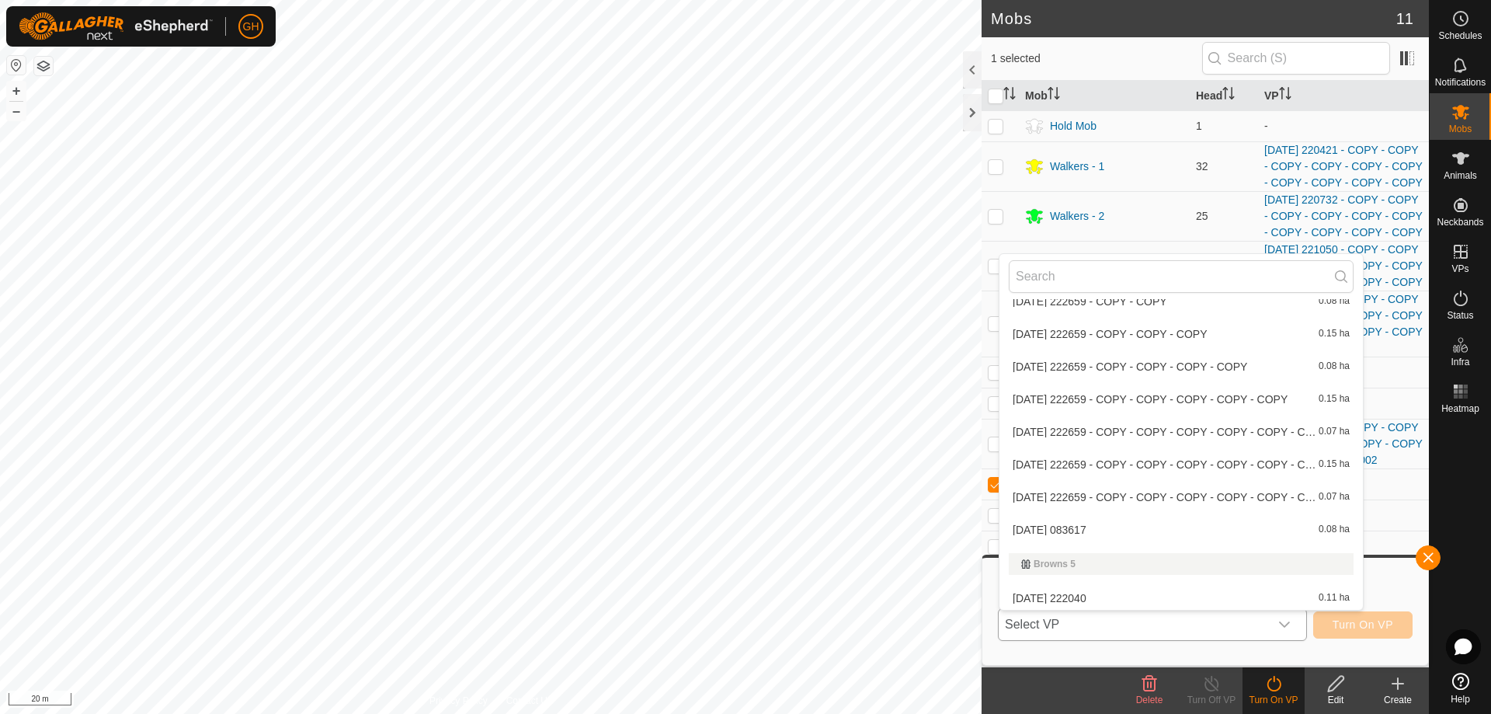
scroll to position [1337, 0]
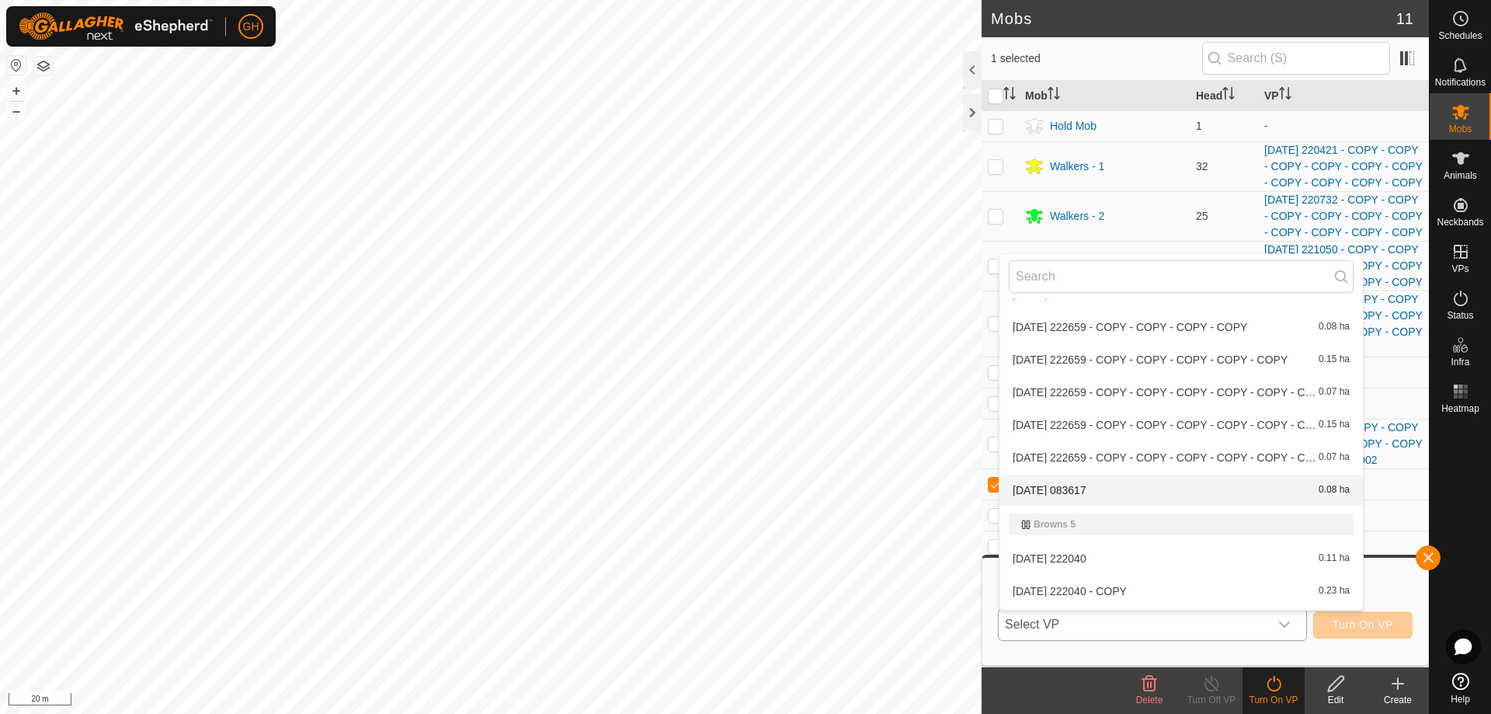
click at [1107, 492] on li "2025-08-18 083617 0.08 ha" at bounding box center [1180, 489] width 363 height 31
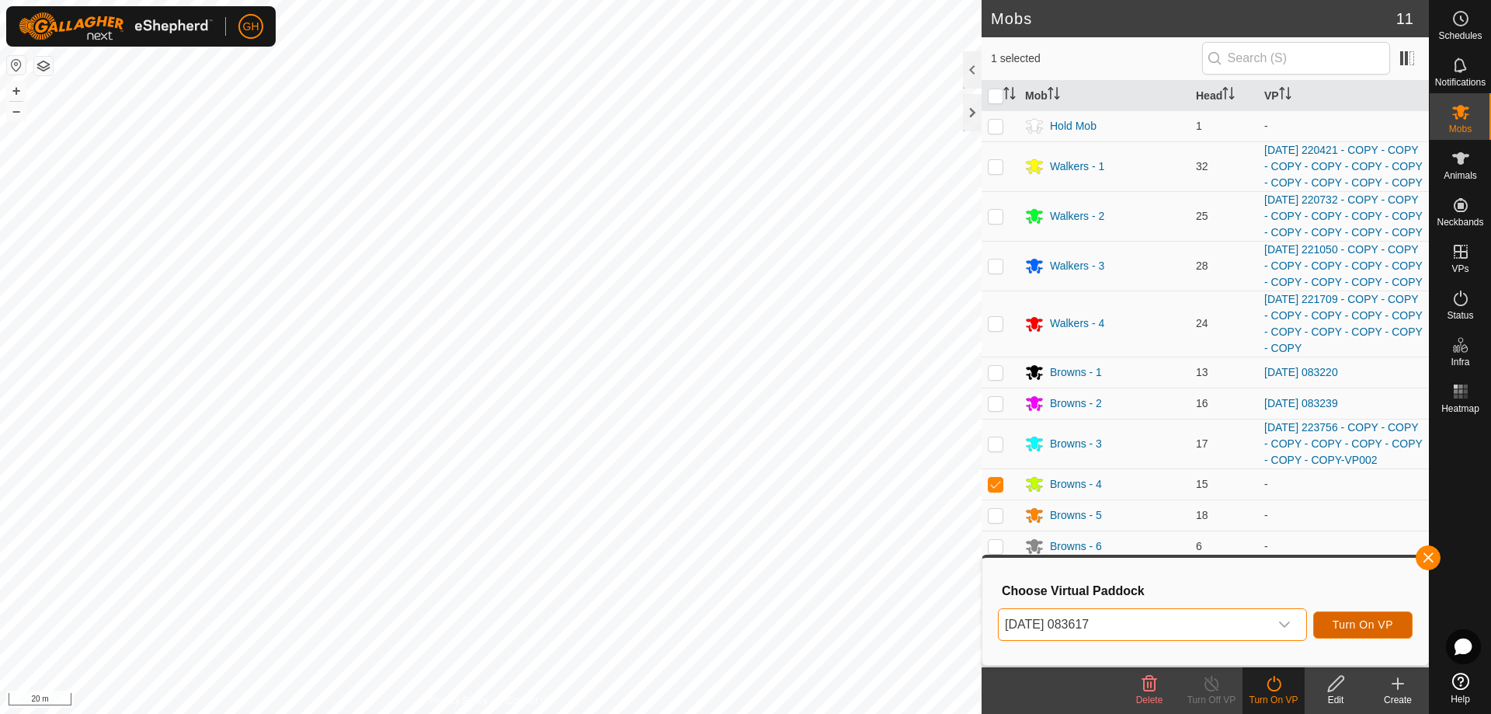
click at [1385, 621] on span "Turn On VP" at bounding box center [1362, 624] width 61 height 12
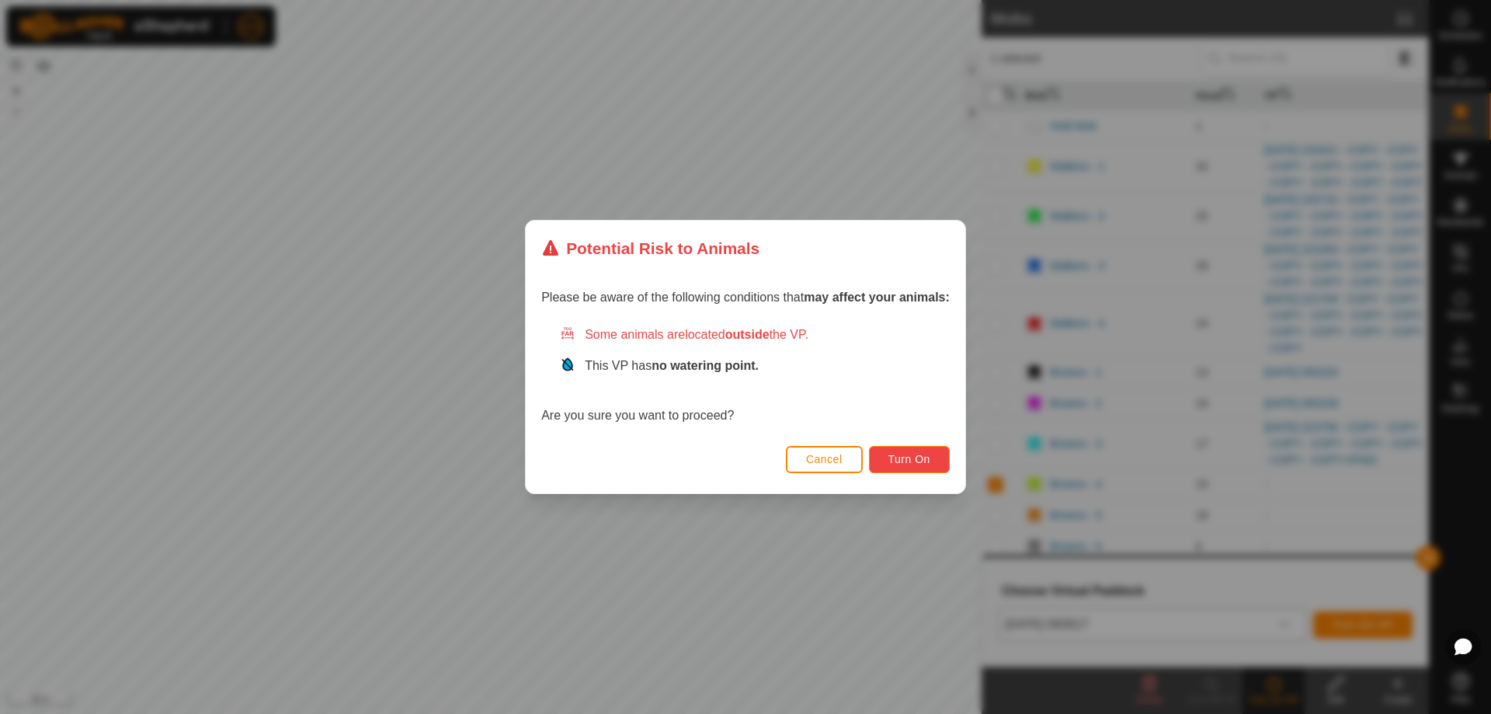
click at [898, 453] on span "Turn On" at bounding box center [909, 459] width 42 height 12
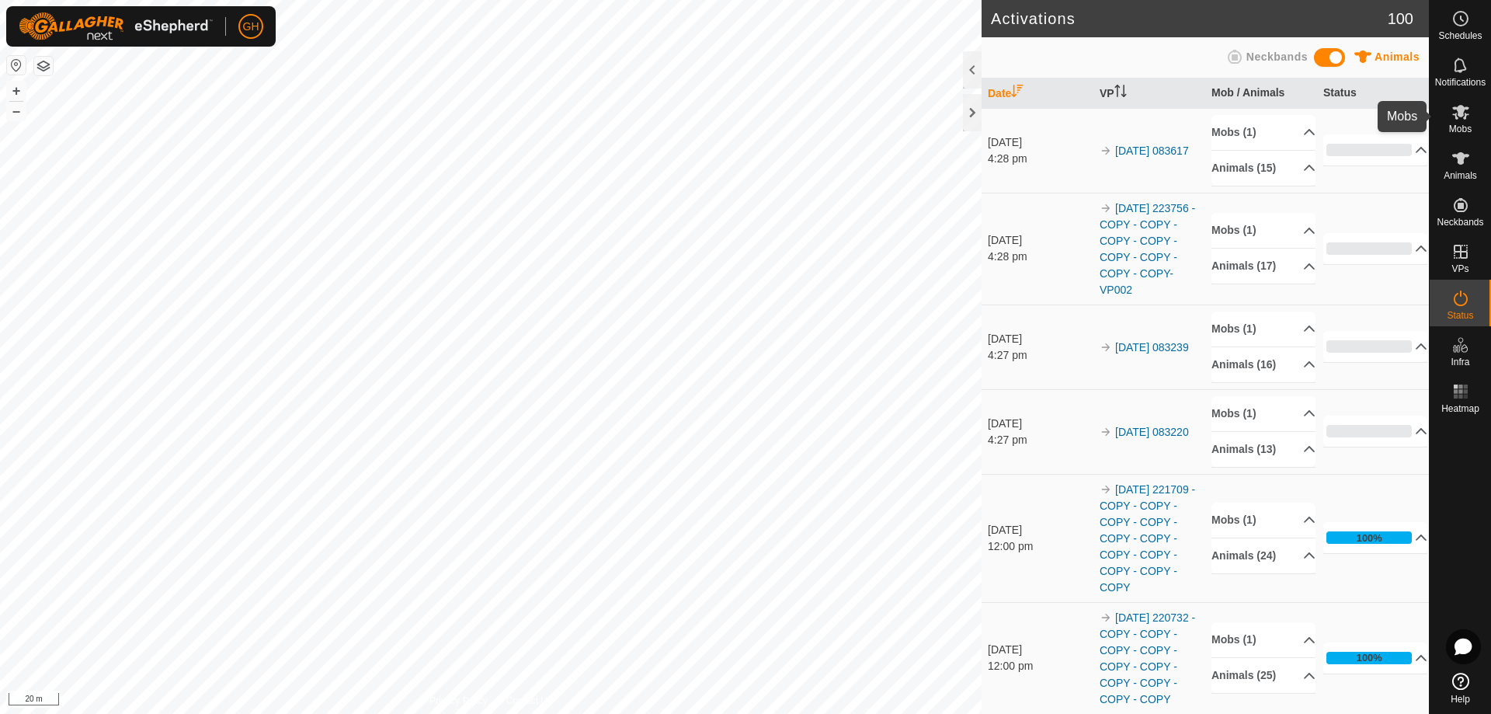
click at [1463, 115] on icon at bounding box center [1460, 112] width 17 height 15
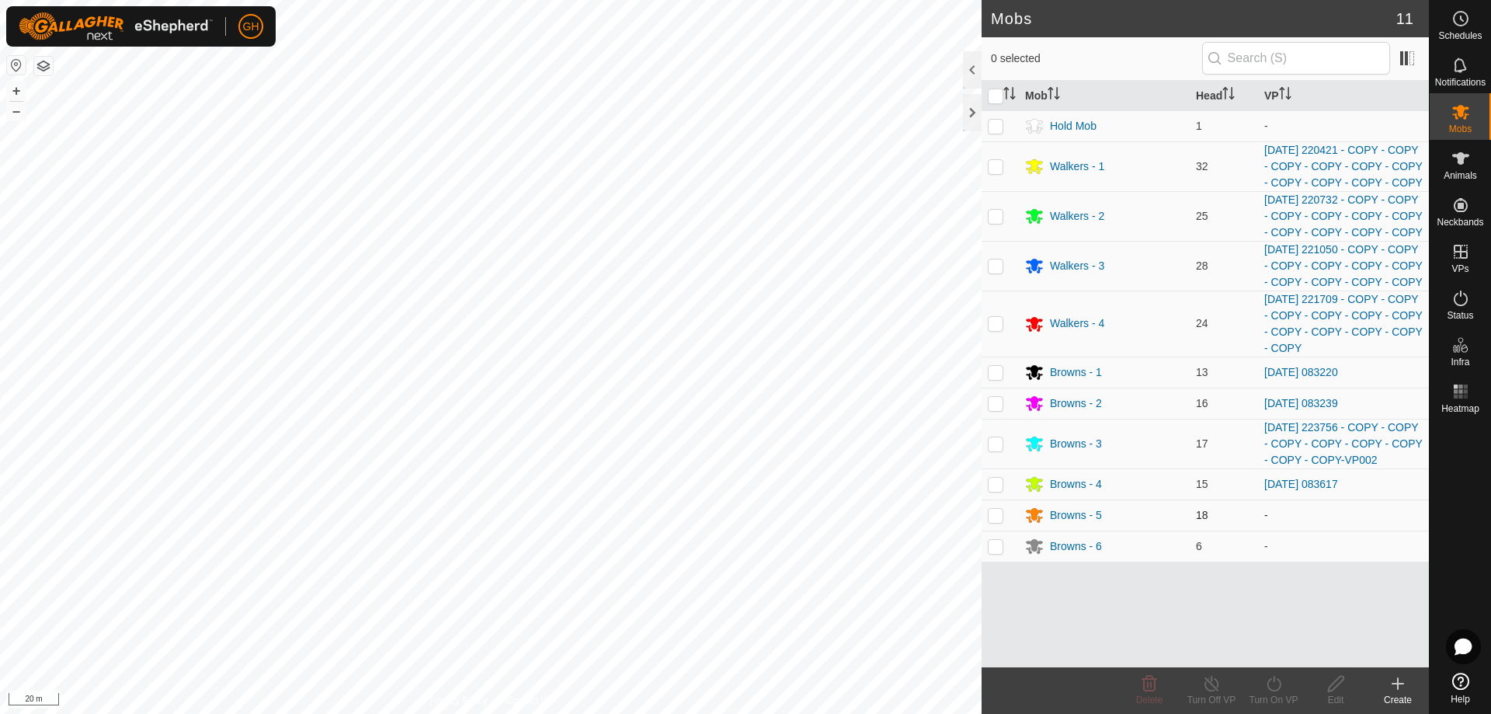
click at [994, 521] on p-checkbox at bounding box center [996, 515] width 16 height 12
checkbox input "true"
click at [1284, 688] on turn-on-svg-icon at bounding box center [1273, 683] width 62 height 19
click at [1277, 652] on link "Now" at bounding box center [1320, 649] width 154 height 31
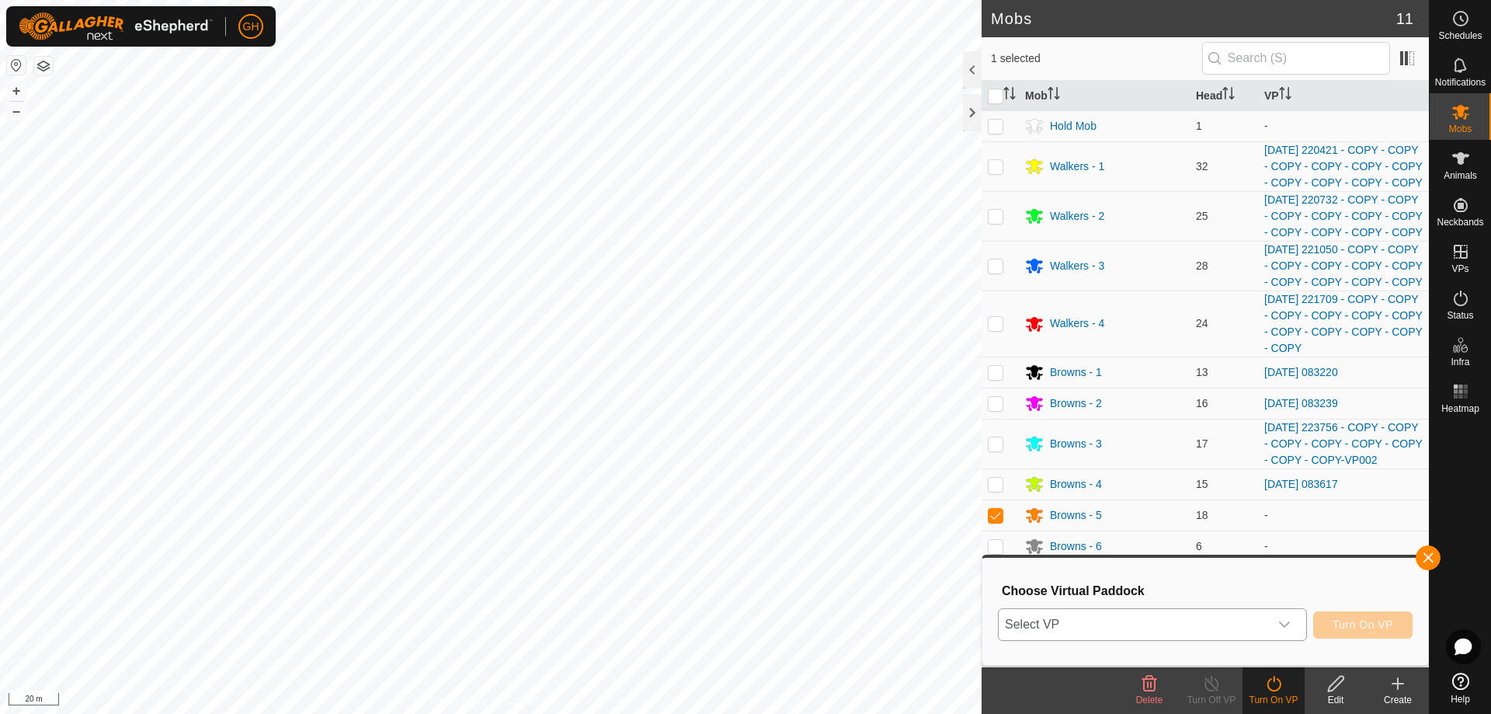
click at [1259, 623] on span "Select VP" at bounding box center [1134, 624] width 270 height 31
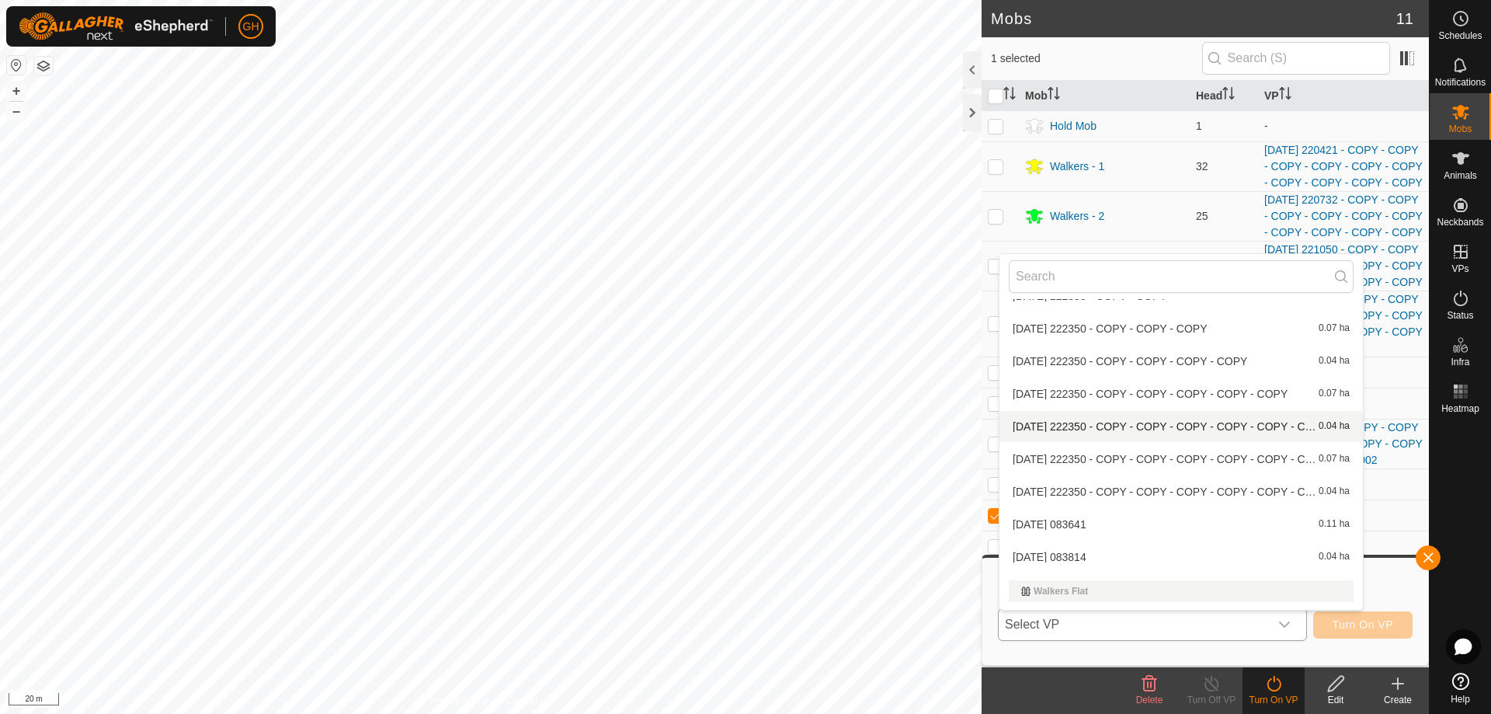
scroll to position [2036, 0]
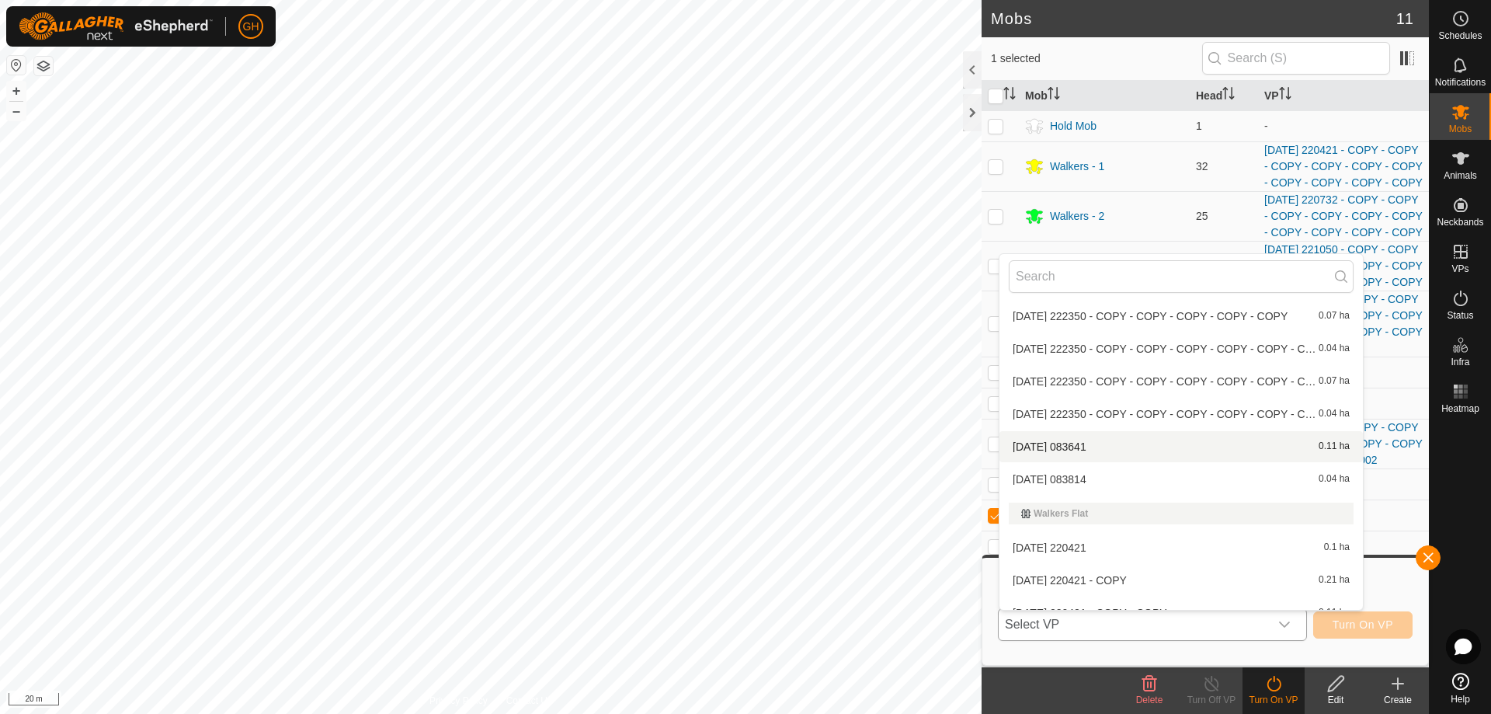
click at [1130, 445] on li "2025-08-18 083641 0.11 ha" at bounding box center [1180, 446] width 363 height 31
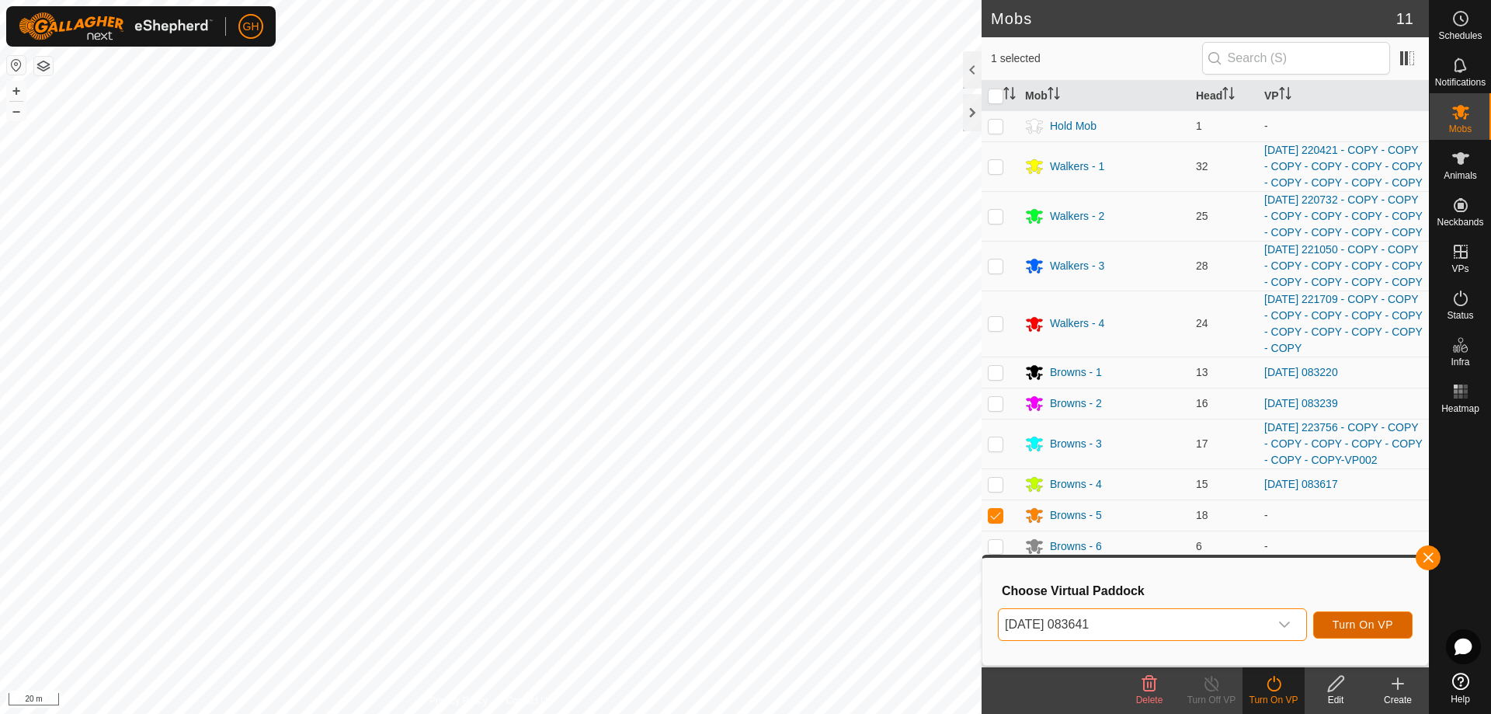
click at [1356, 627] on span "Turn On VP" at bounding box center [1362, 624] width 61 height 12
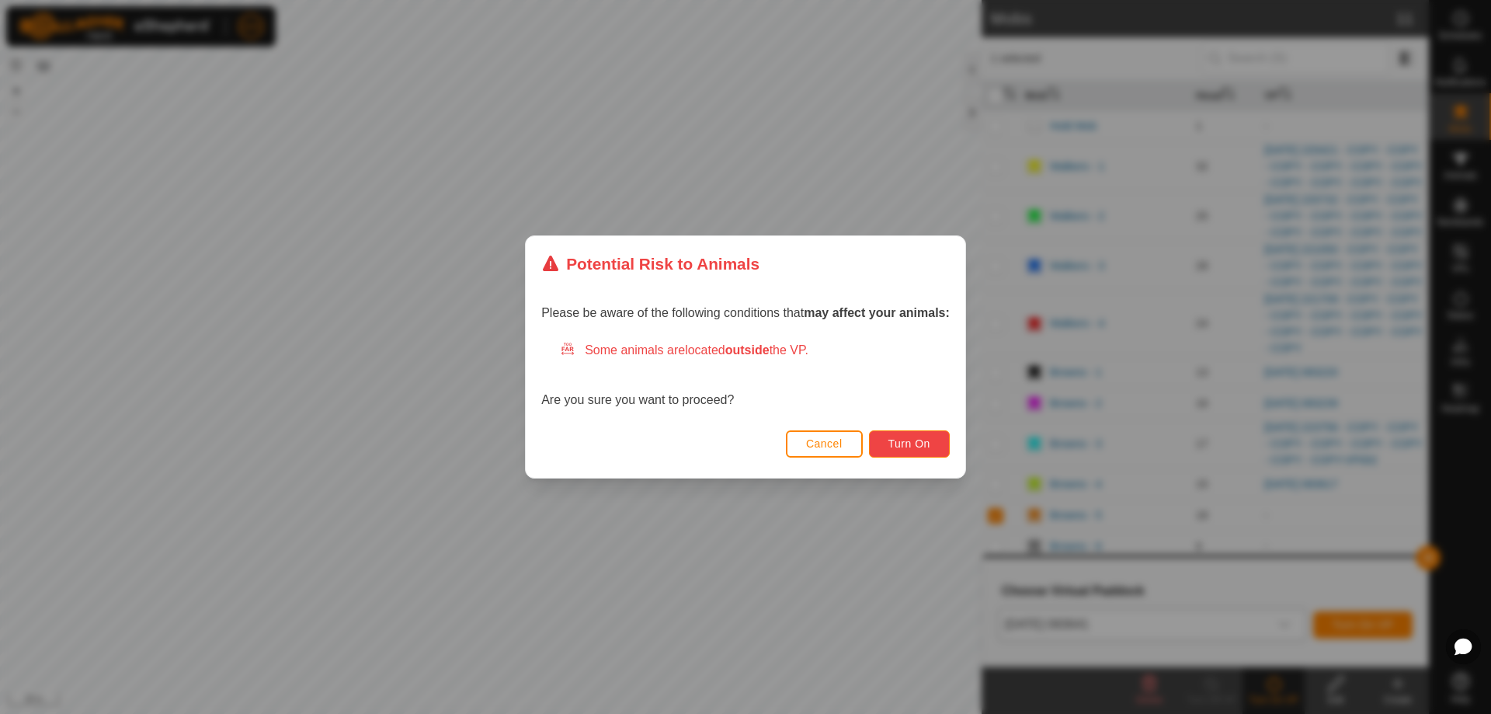
click at [893, 441] on span "Turn On" at bounding box center [909, 443] width 42 height 12
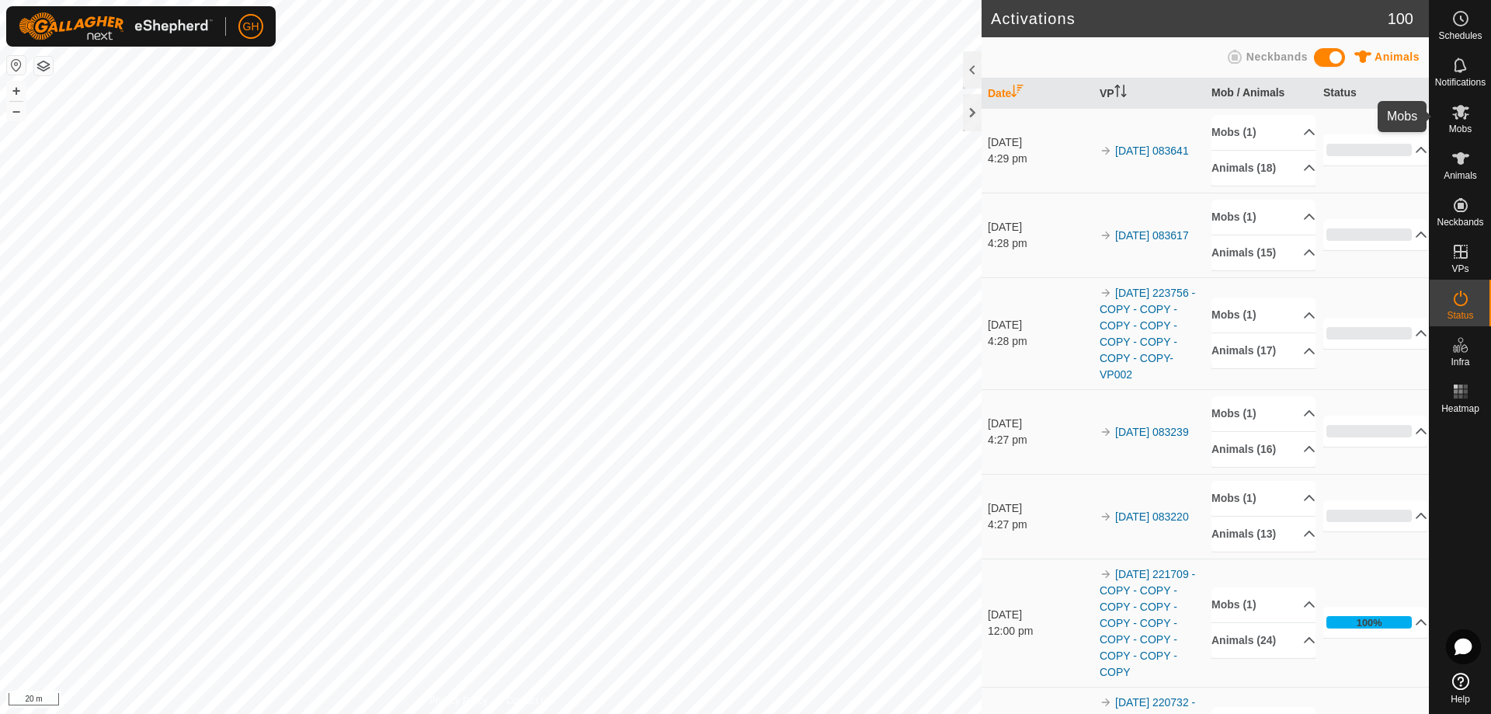
click at [1463, 122] on es-mob-svg-icon at bounding box center [1461, 111] width 28 height 25
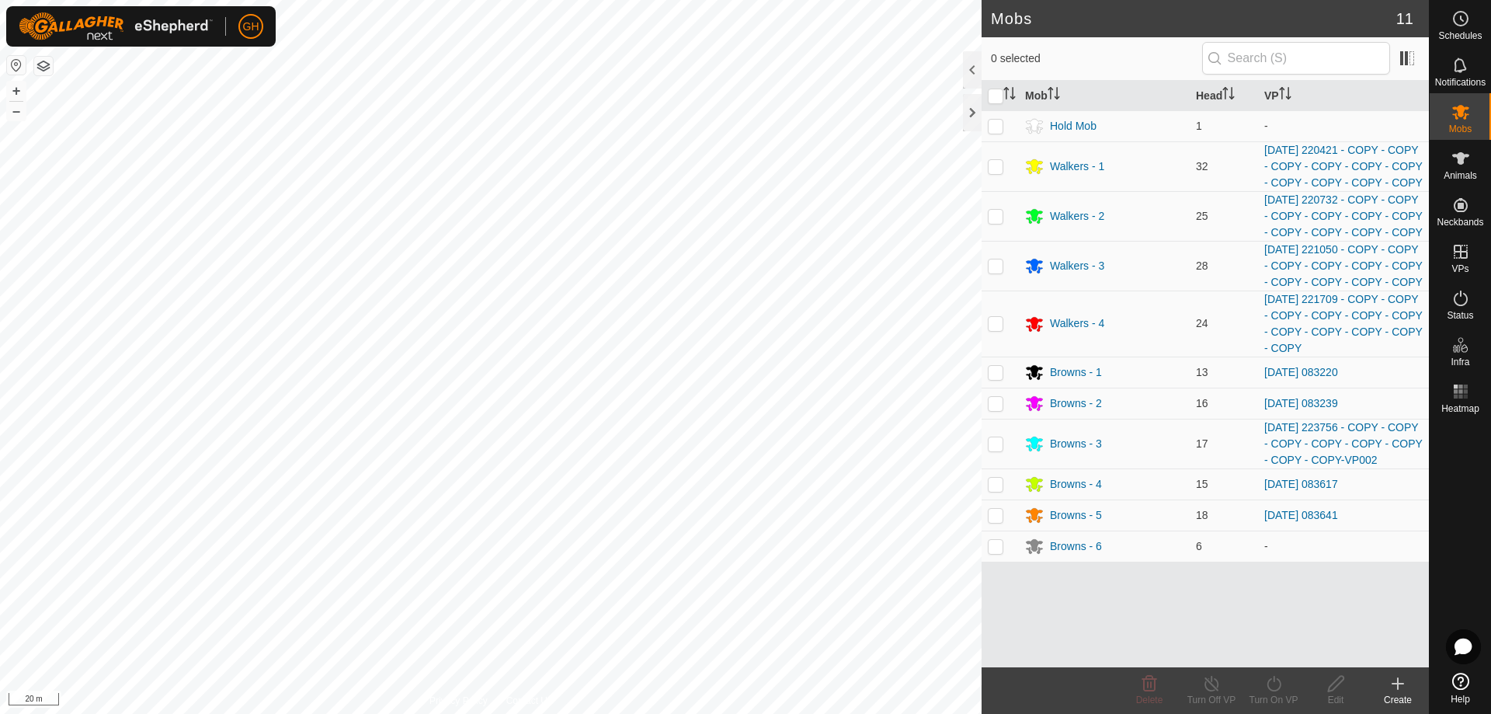
click at [996, 552] on p-checkbox at bounding box center [996, 546] width 16 height 12
checkbox input "true"
click at [1273, 685] on icon at bounding box center [1273, 683] width 19 height 19
click at [1270, 657] on link "Now" at bounding box center [1320, 649] width 154 height 31
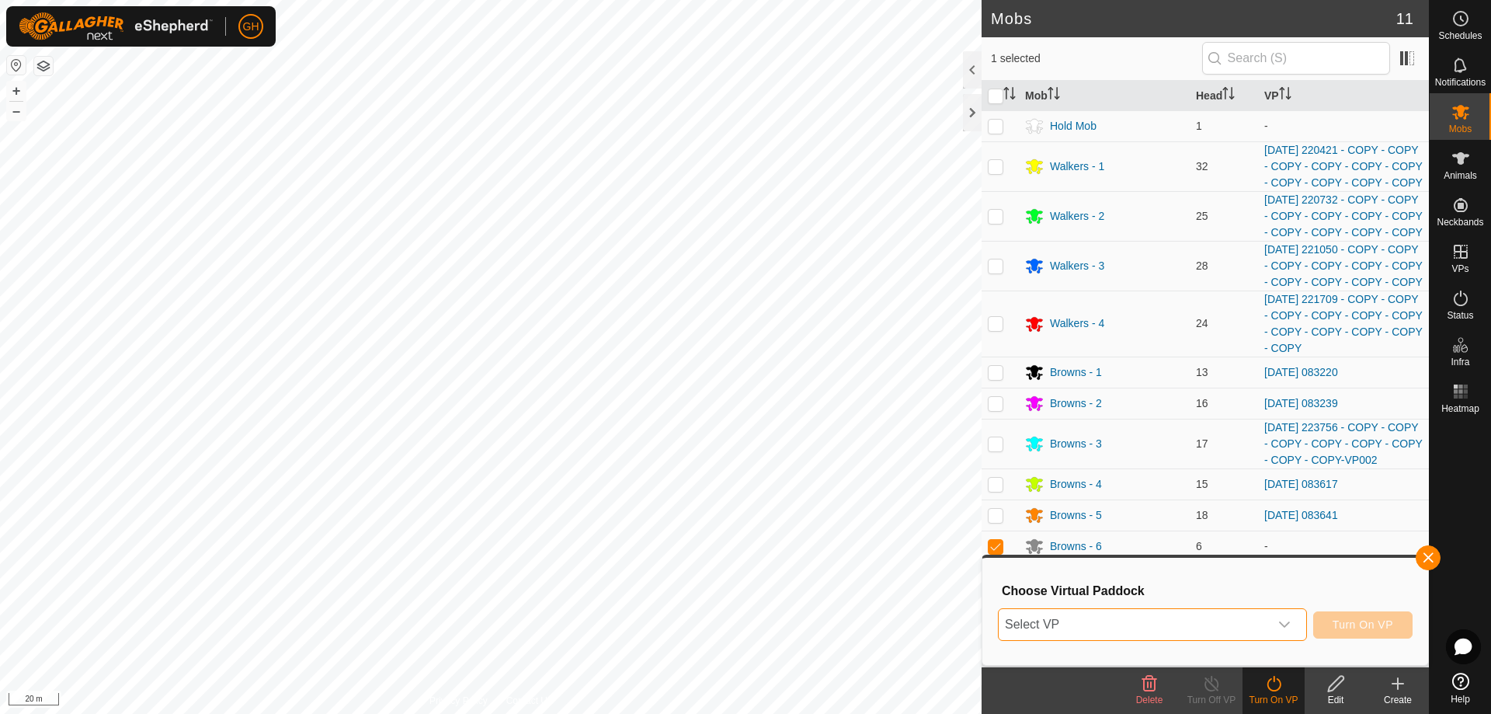
click at [1240, 633] on span "Select VP" at bounding box center [1134, 624] width 270 height 31
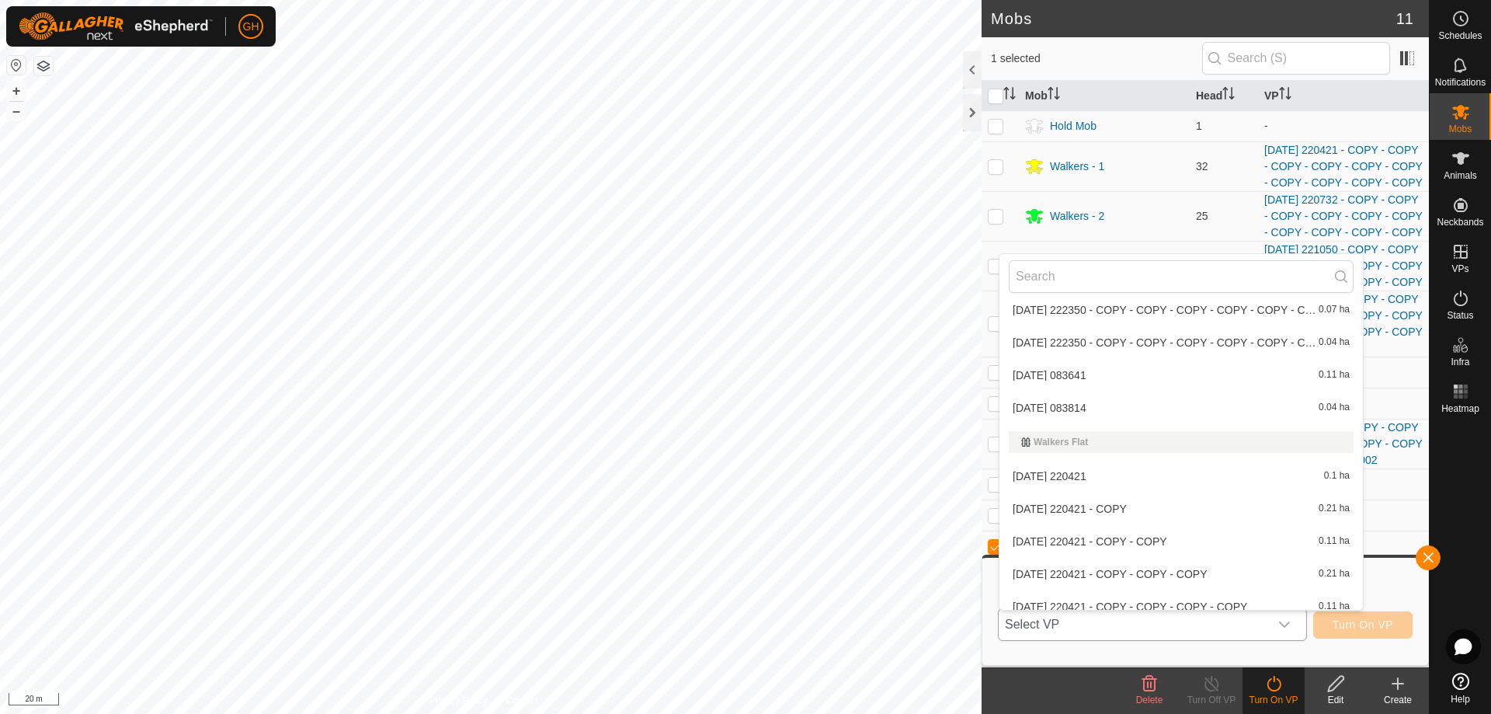
scroll to position [2114, 0]
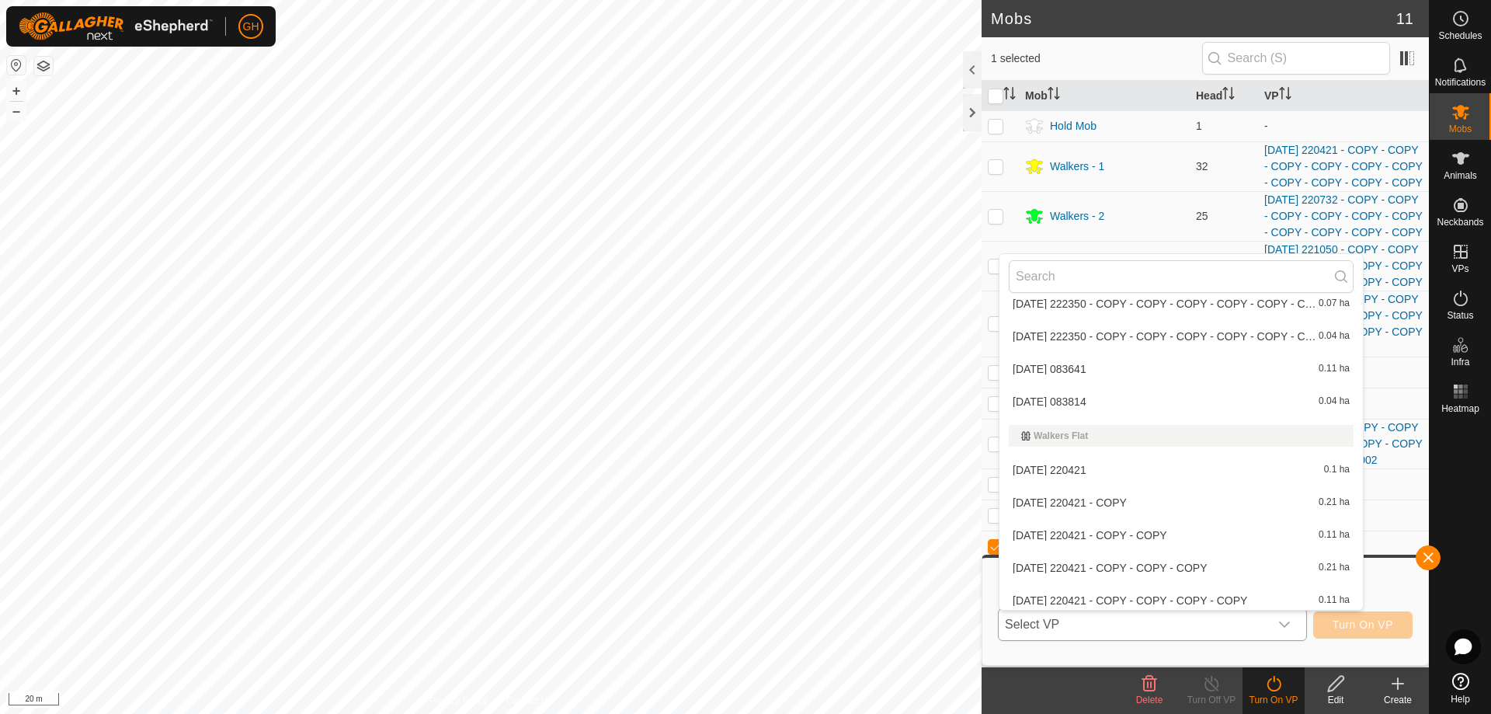
click at [1111, 401] on li "2025-08-18 083814 0.04 ha" at bounding box center [1180, 401] width 363 height 31
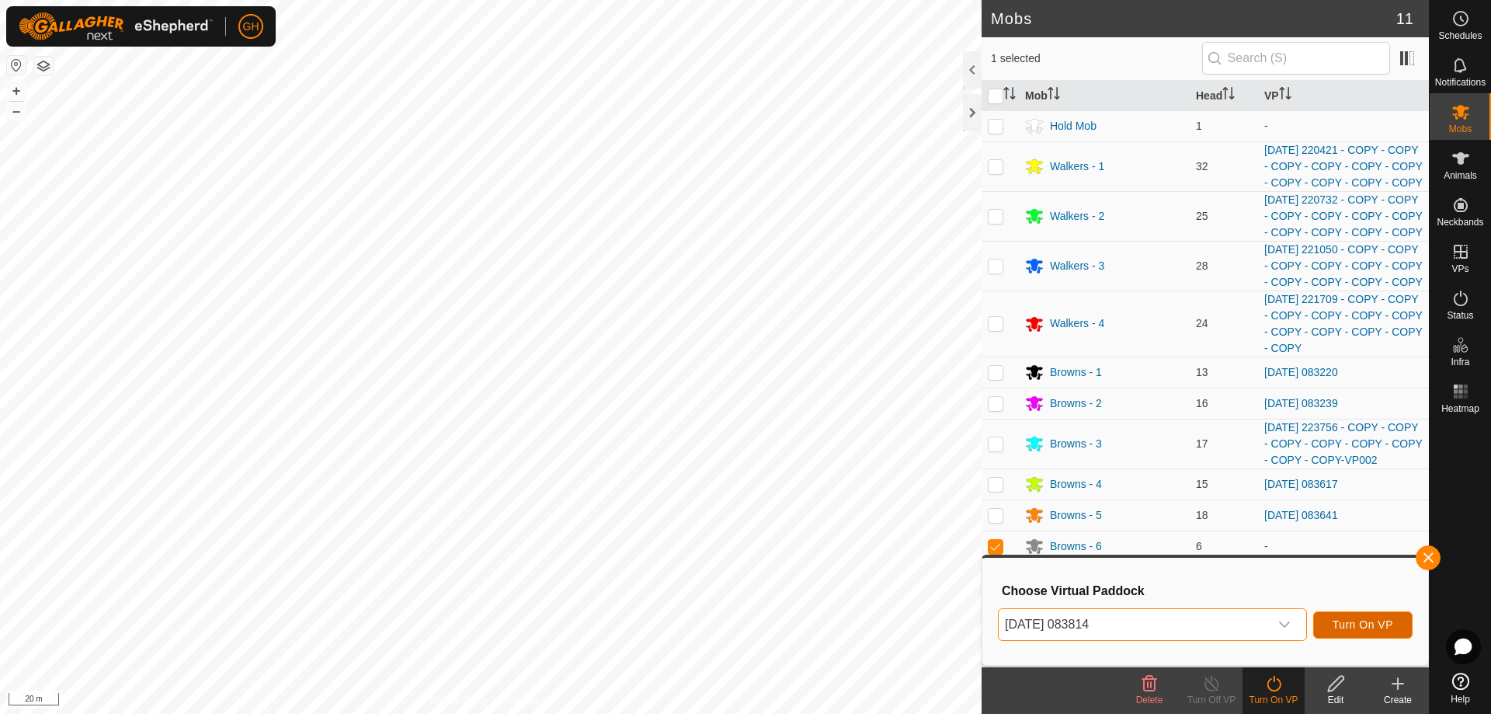
click at [1372, 613] on button "Turn On VP" at bounding box center [1362, 624] width 99 height 27
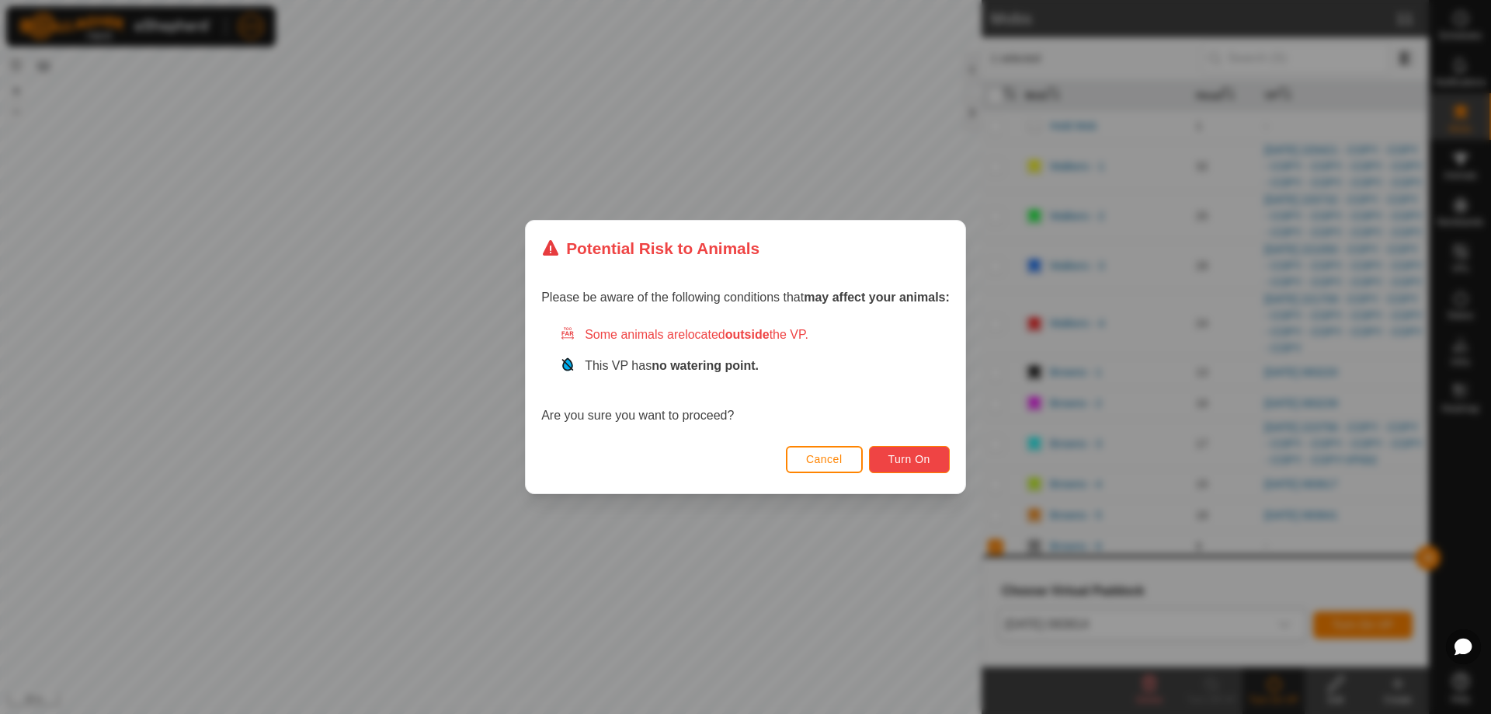
click at [947, 458] on button "Turn On" at bounding box center [909, 459] width 81 height 27
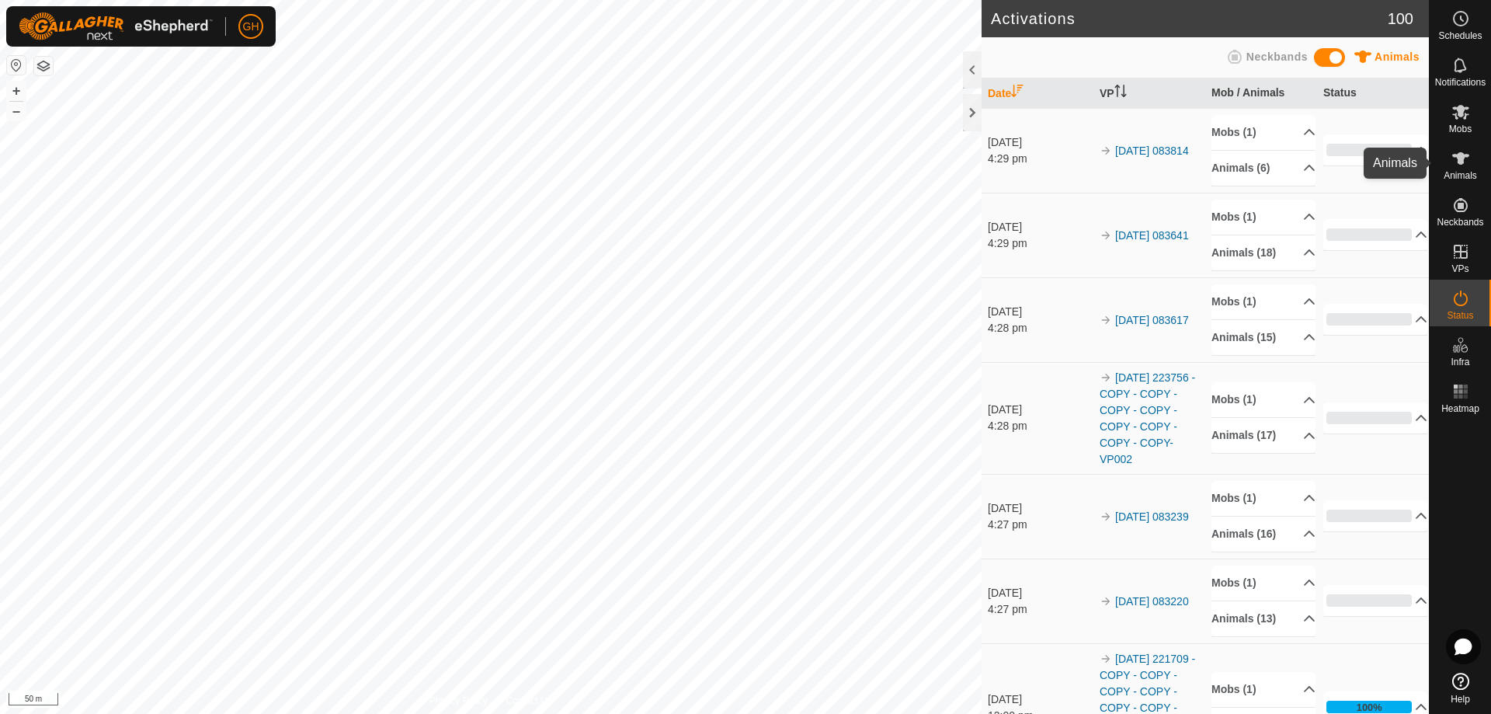
click at [1476, 171] on span "Animals" at bounding box center [1460, 175] width 33 height 9
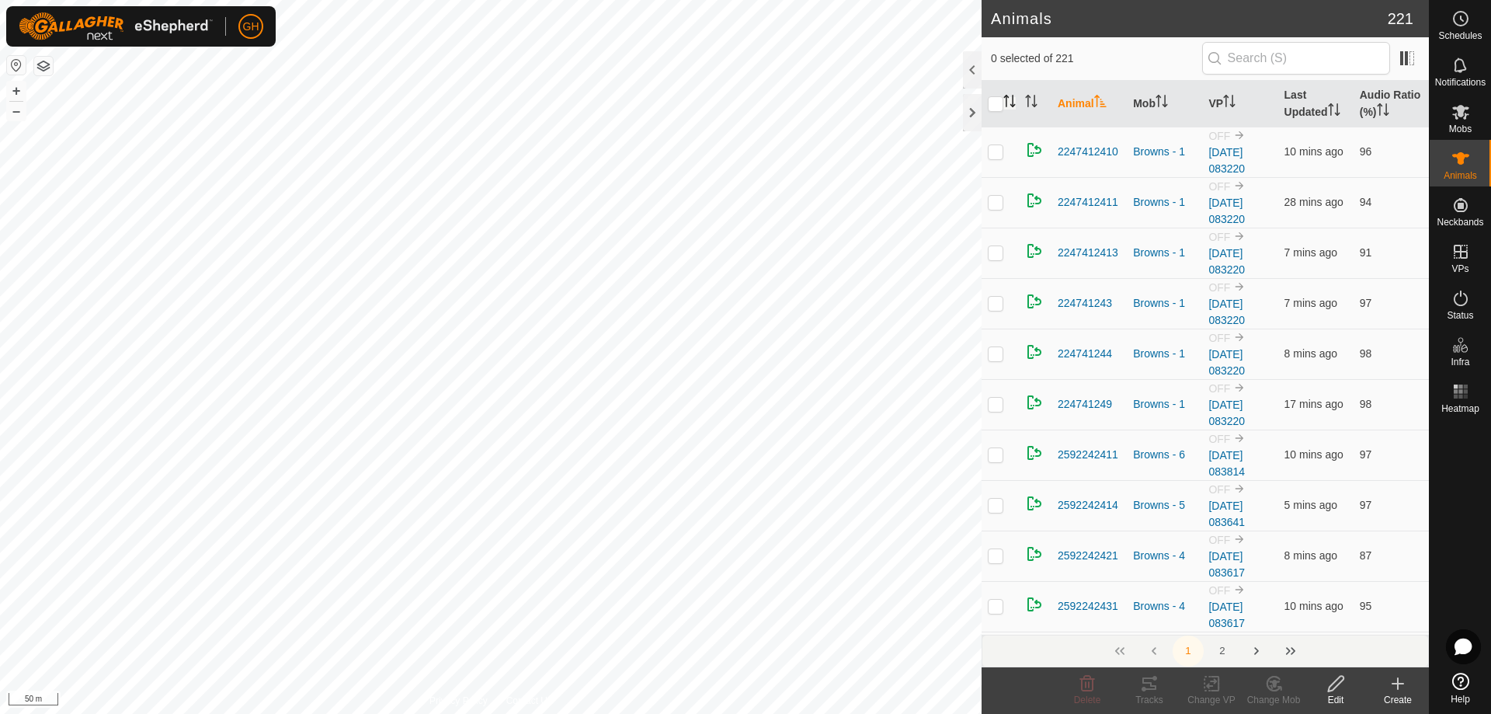
click at [1013, 102] on icon "Activate to sort" at bounding box center [1009, 101] width 12 height 12
click at [1010, 107] on icon "Activate to sort" at bounding box center [1009, 101] width 12 height 12
checkbox input "true"
click at [1307, 158] on span "5 mins ago" at bounding box center [1310, 151] width 53 height 12
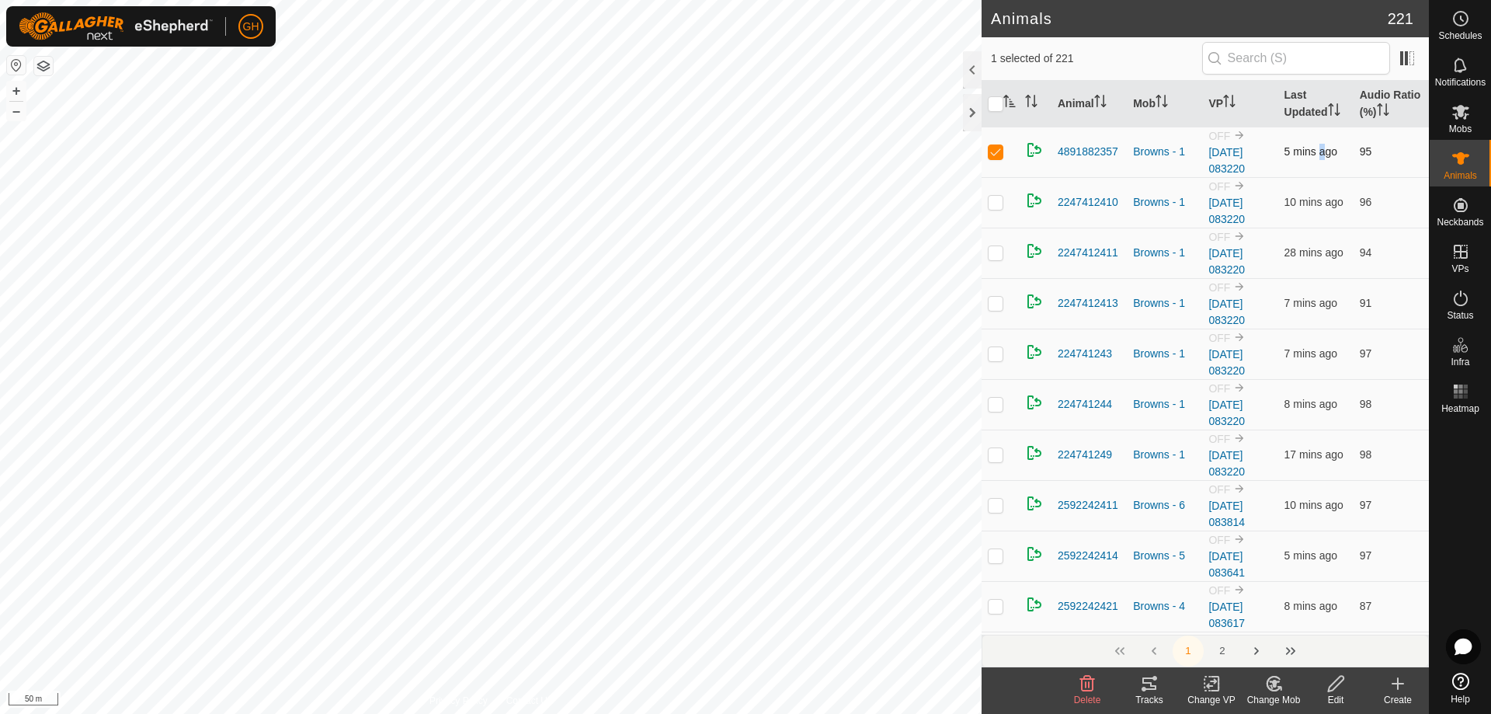
click at [1307, 158] on span "5 mins ago" at bounding box center [1310, 151] width 53 height 12
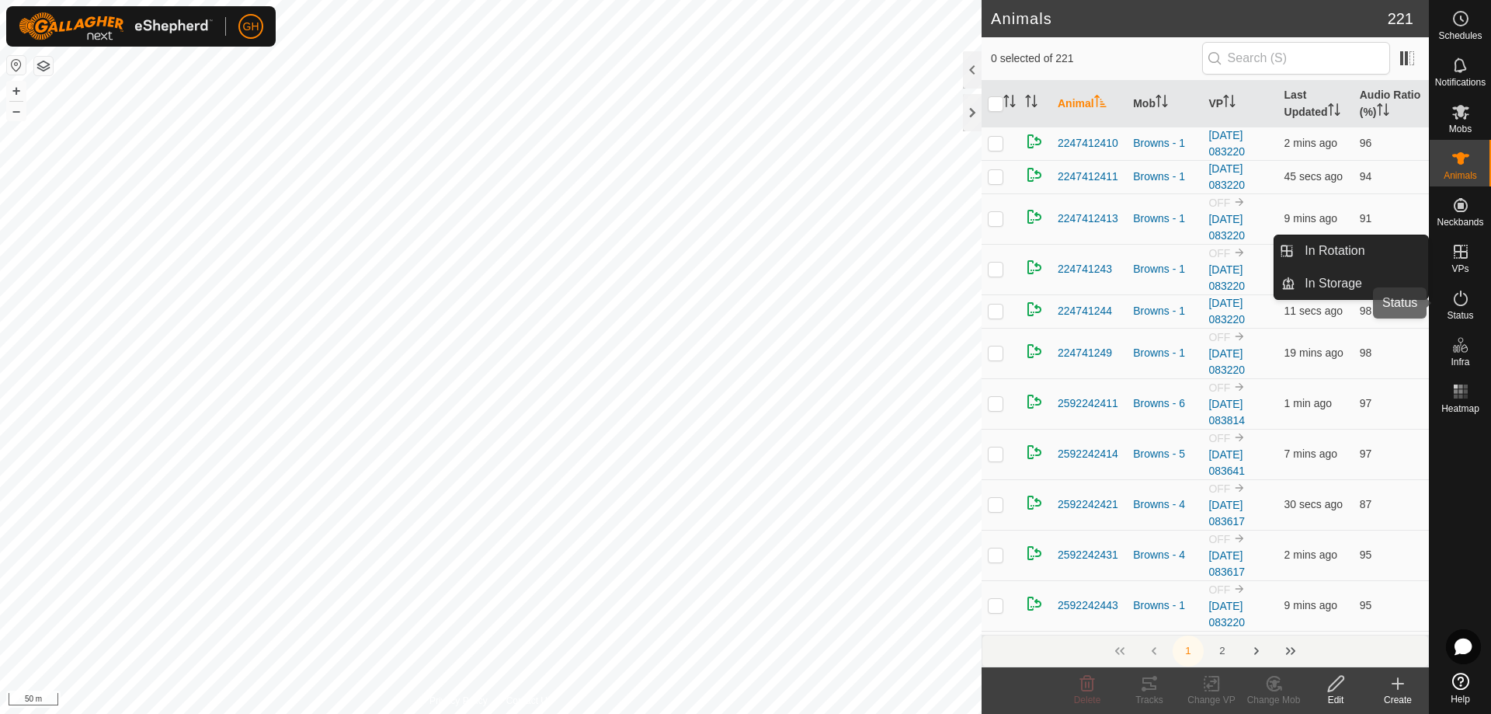
click at [1468, 297] on icon at bounding box center [1460, 298] width 19 height 19
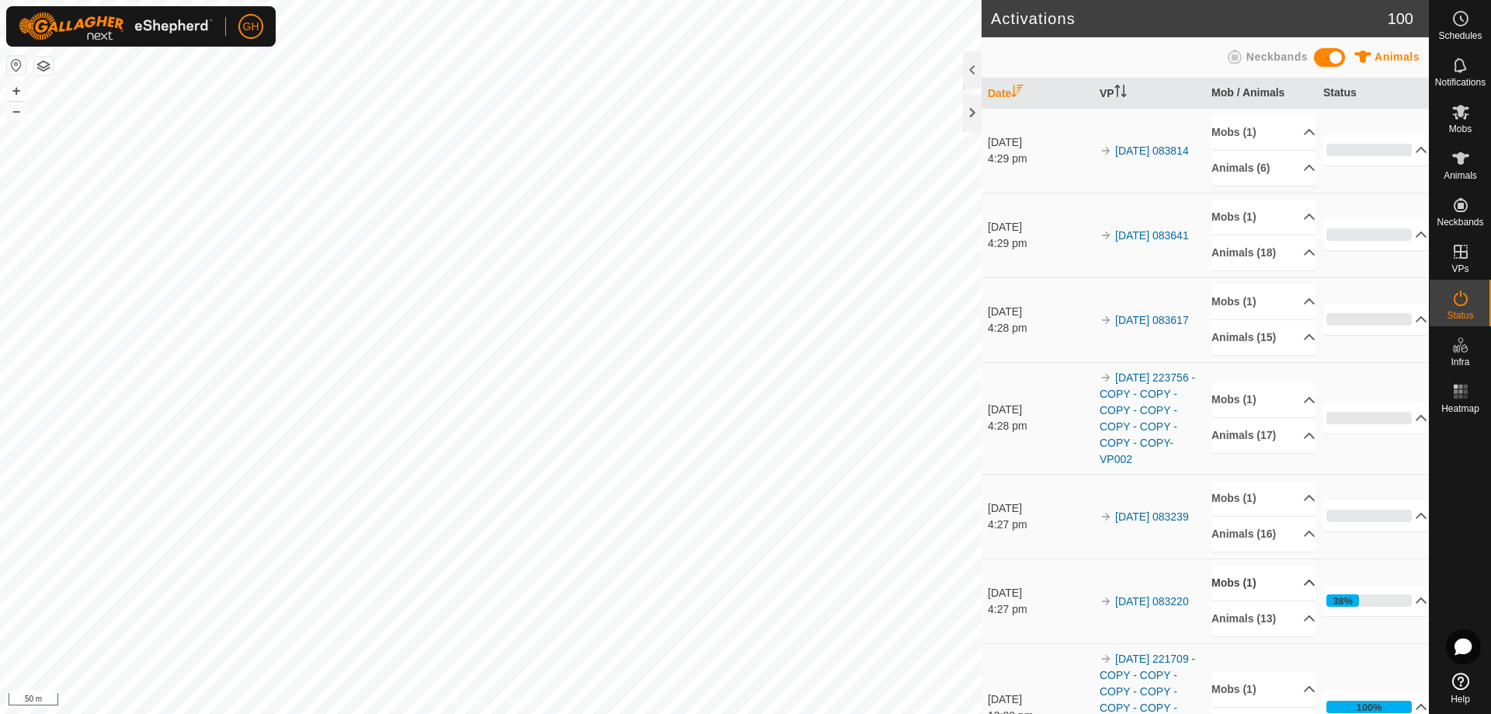
click at [1281, 585] on p-accordion-header "Mobs (1)" at bounding box center [1263, 582] width 104 height 35
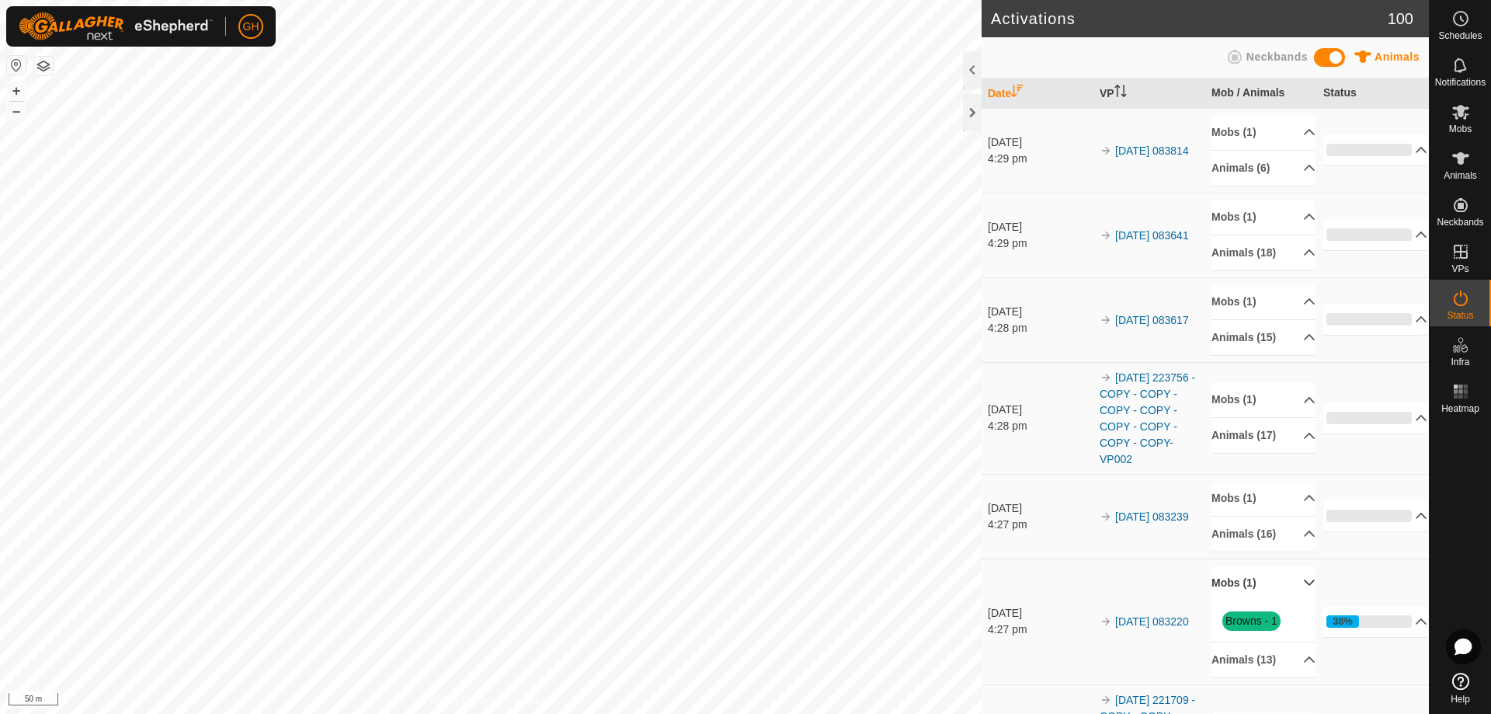
click at [1284, 578] on p-accordion-header "Mobs (1)" at bounding box center [1263, 582] width 104 height 35
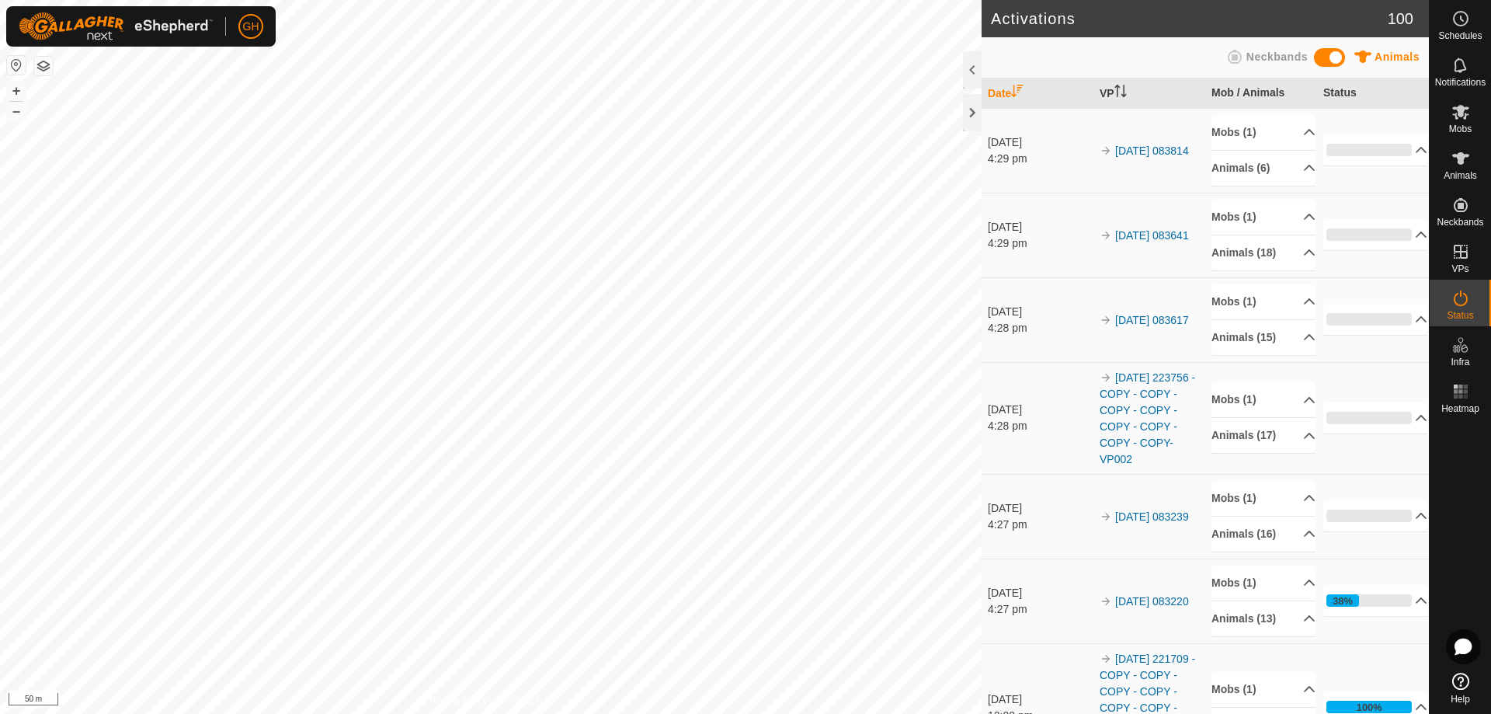
click at [1009, 163] on div "4:29 pm" at bounding box center [1040, 159] width 104 height 16
click at [1006, 144] on div "[DATE]" at bounding box center [1040, 142] width 104 height 16
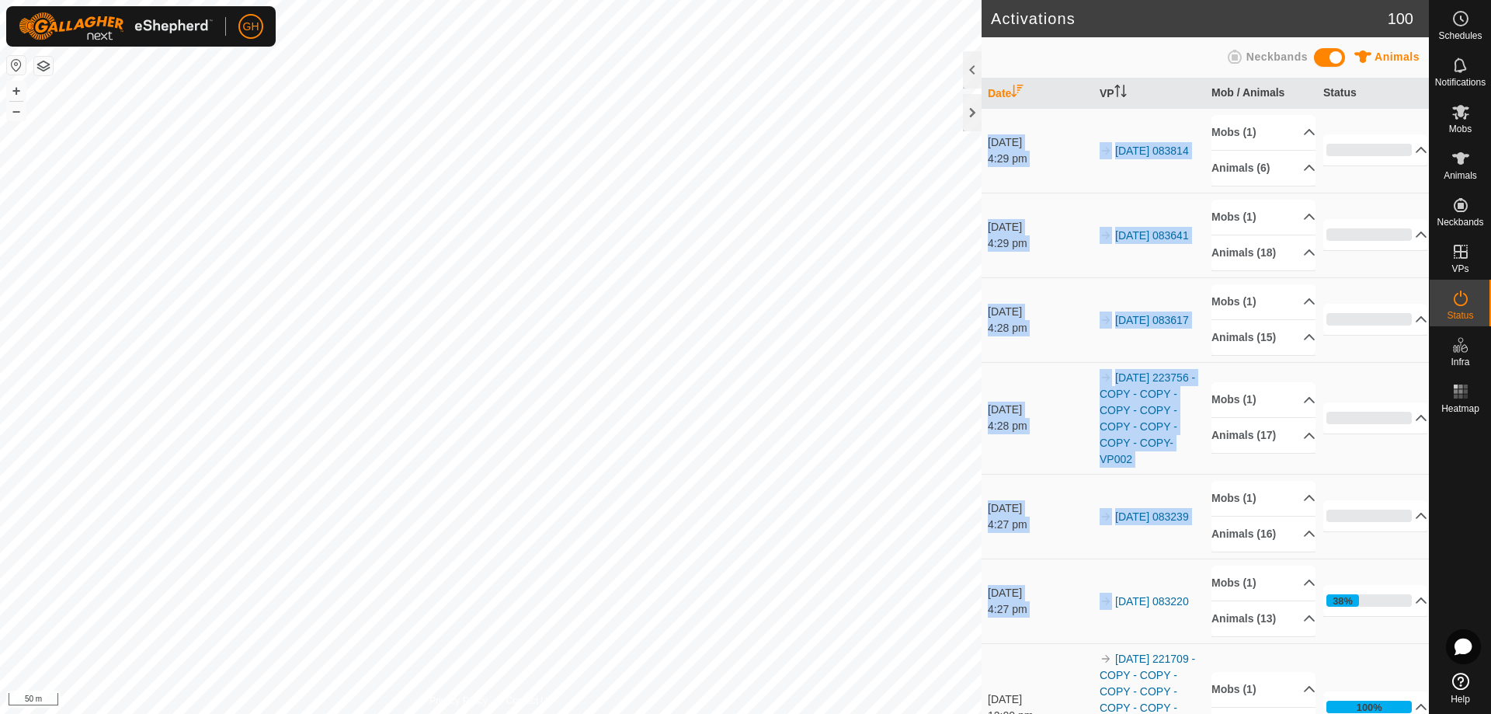
drag, startPoint x: 1006, startPoint y: 143, endPoint x: 1016, endPoint y: 609, distance: 466.0
click at [1014, 608] on div "4:27 pm" at bounding box center [1040, 609] width 104 height 16
drag, startPoint x: 1014, startPoint y: 608, endPoint x: 992, endPoint y: 124, distance: 484.3
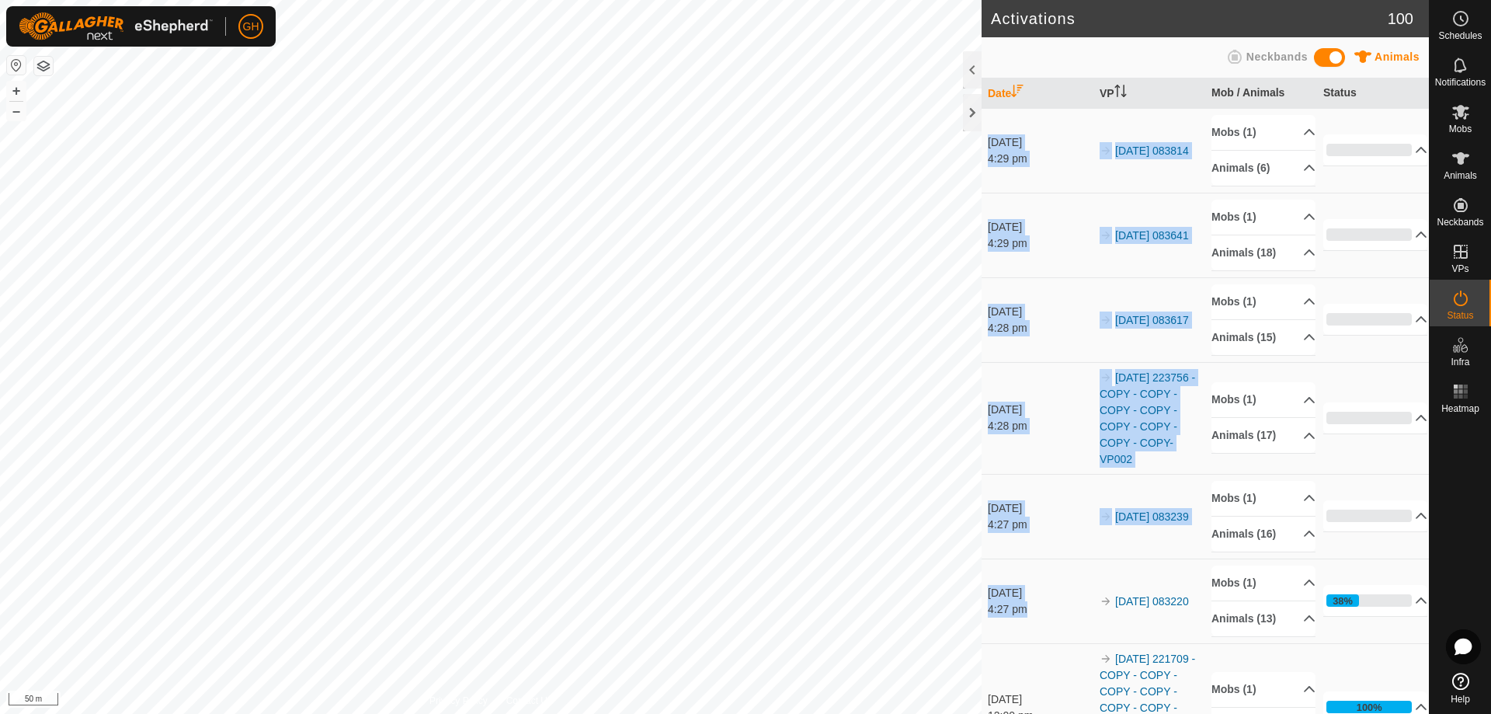
click at [1001, 155] on div "4:29 pm" at bounding box center [1040, 159] width 104 height 16
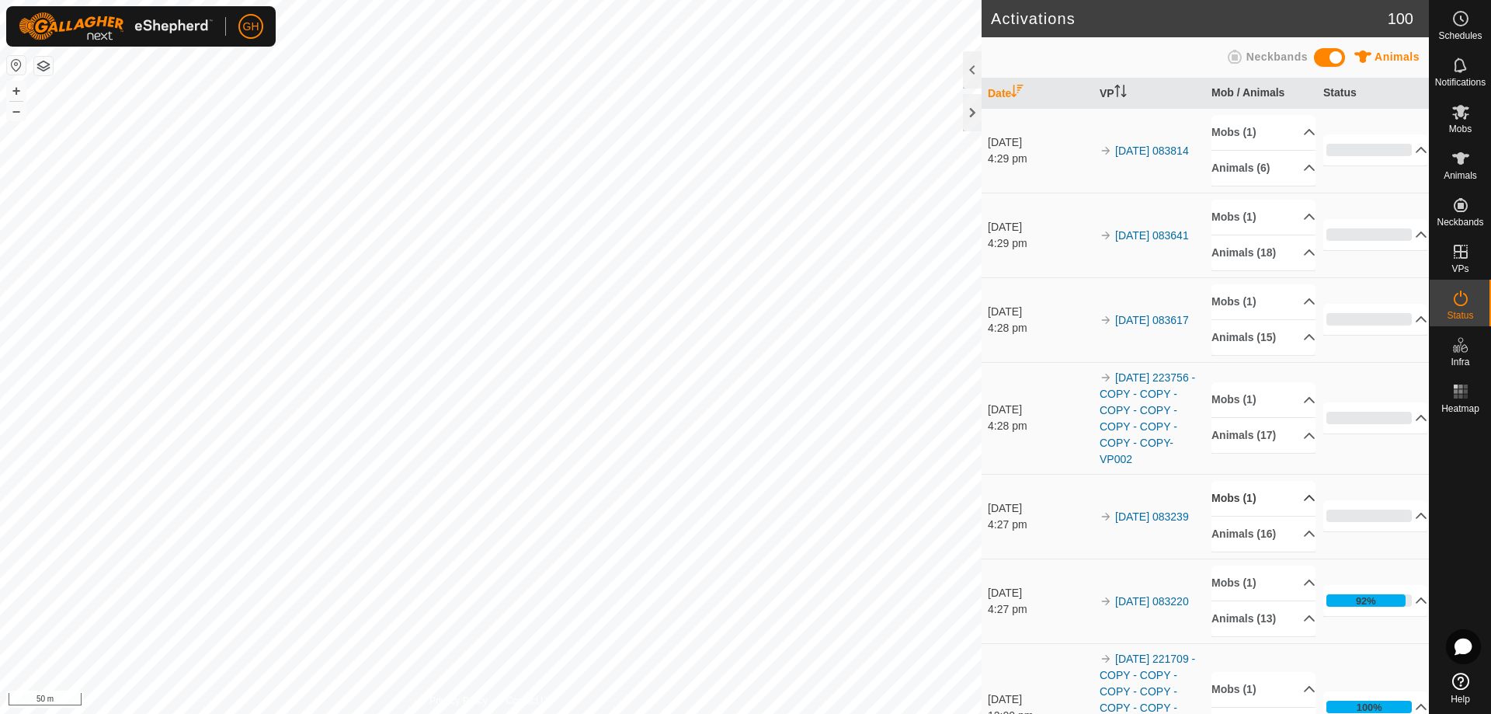
click at [1277, 498] on p-accordion-header "Mobs (1)" at bounding box center [1263, 498] width 104 height 35
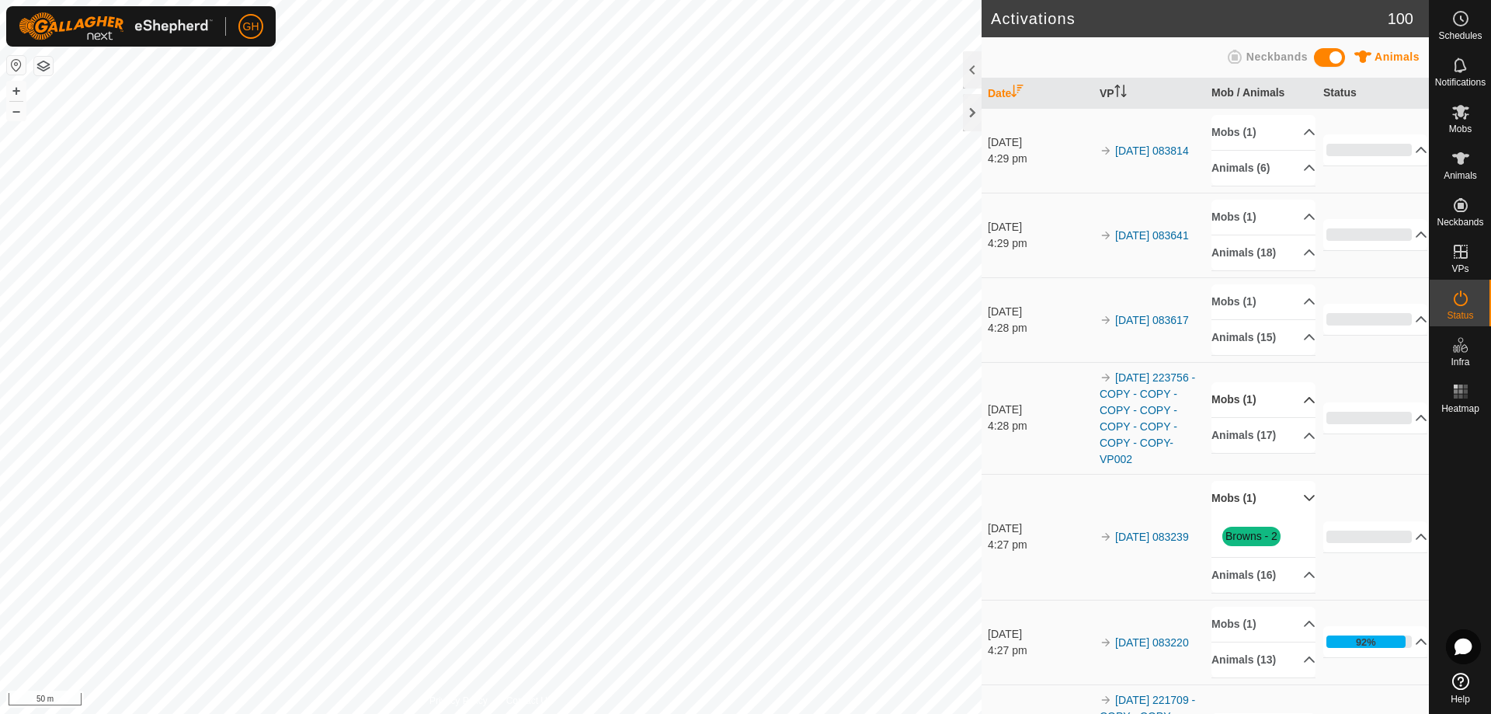
click at [1270, 391] on p-accordion-header "Mobs (1)" at bounding box center [1263, 399] width 104 height 35
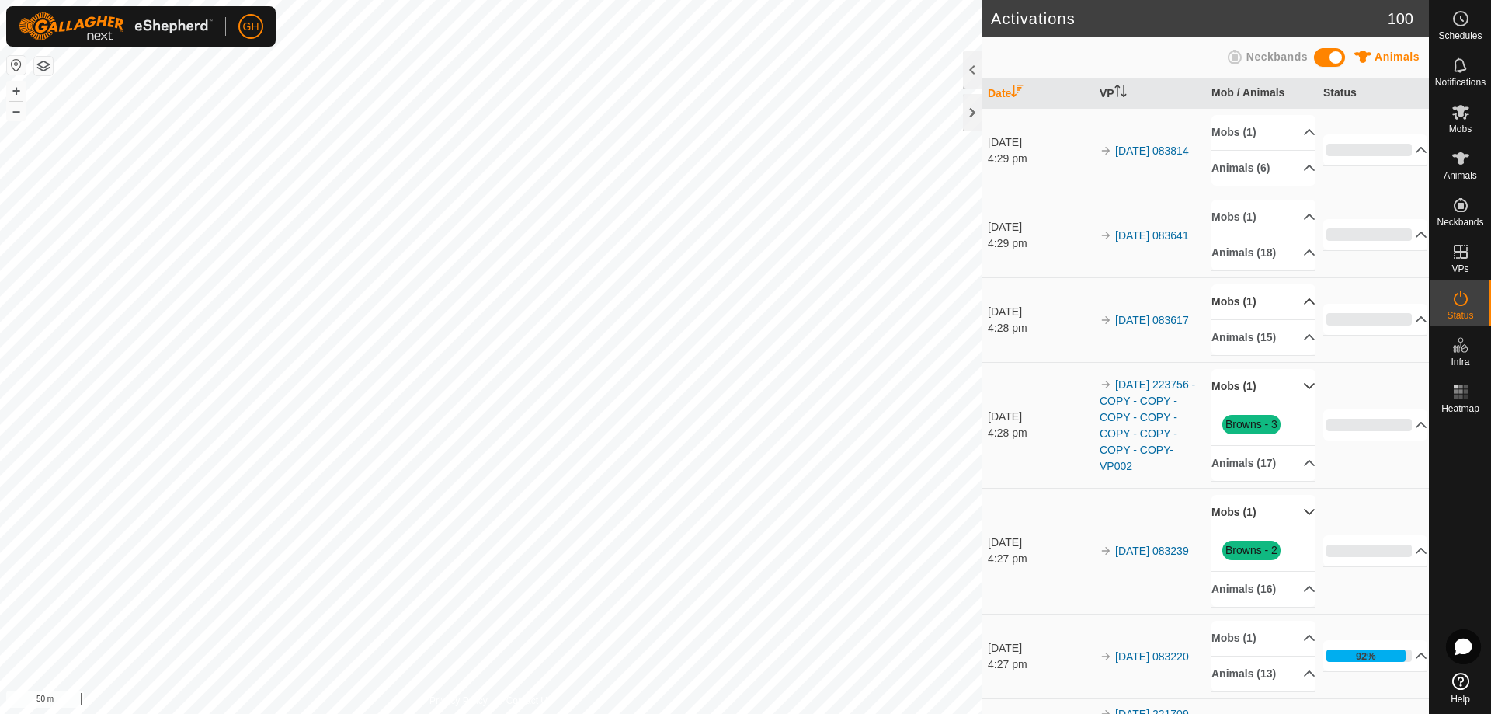
click at [1270, 304] on p-accordion-header "Mobs (1)" at bounding box center [1263, 301] width 104 height 35
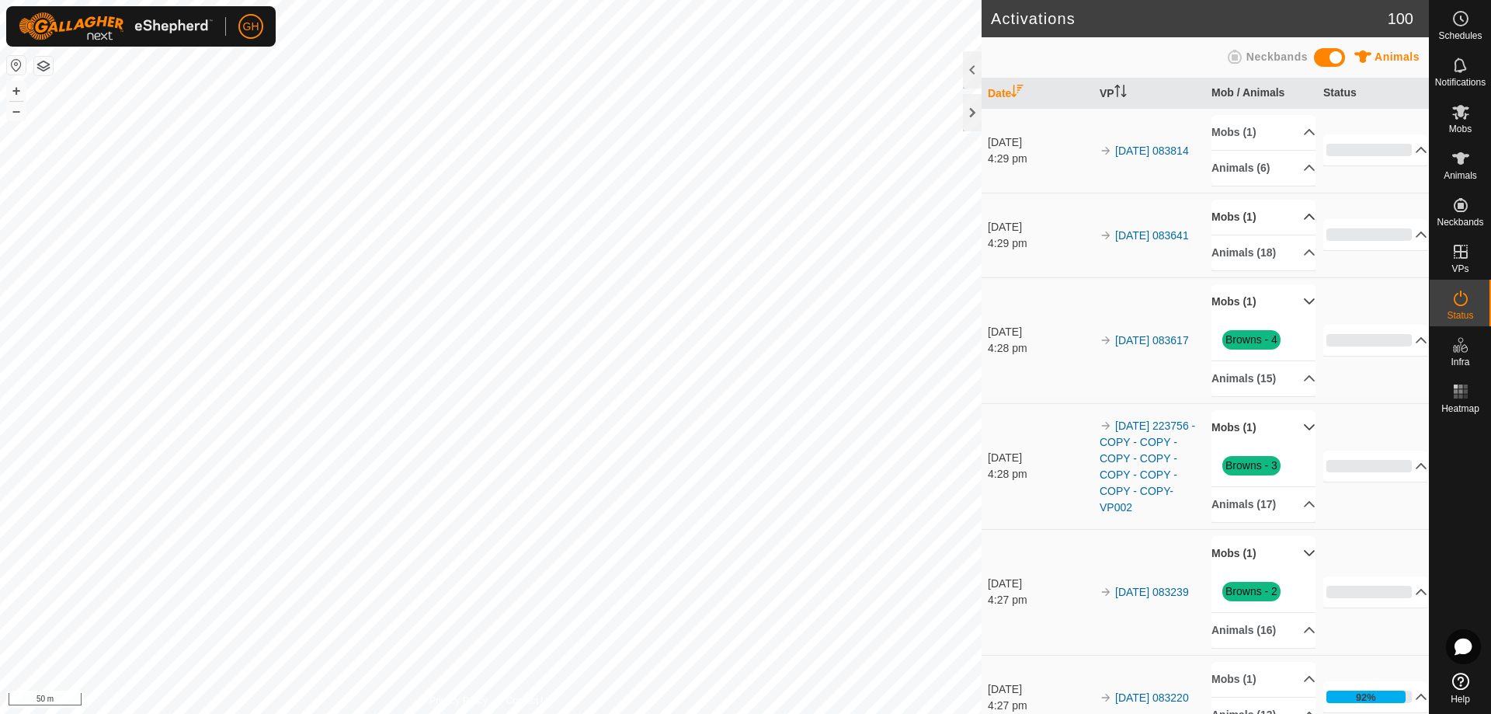
click at [1268, 209] on p-accordion-header "Mobs (1)" at bounding box center [1263, 217] width 104 height 35
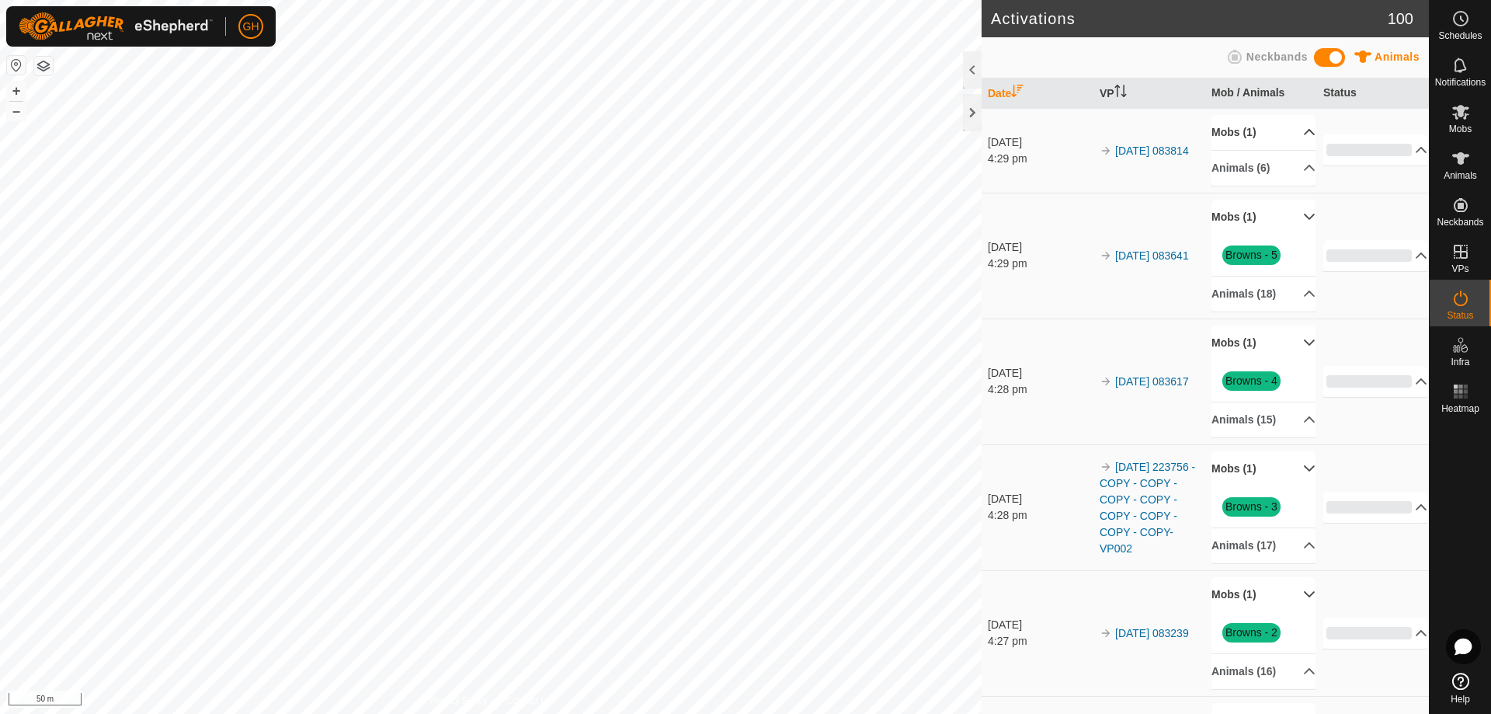
click at [1277, 138] on p-accordion-header "Mobs (1)" at bounding box center [1263, 132] width 104 height 35
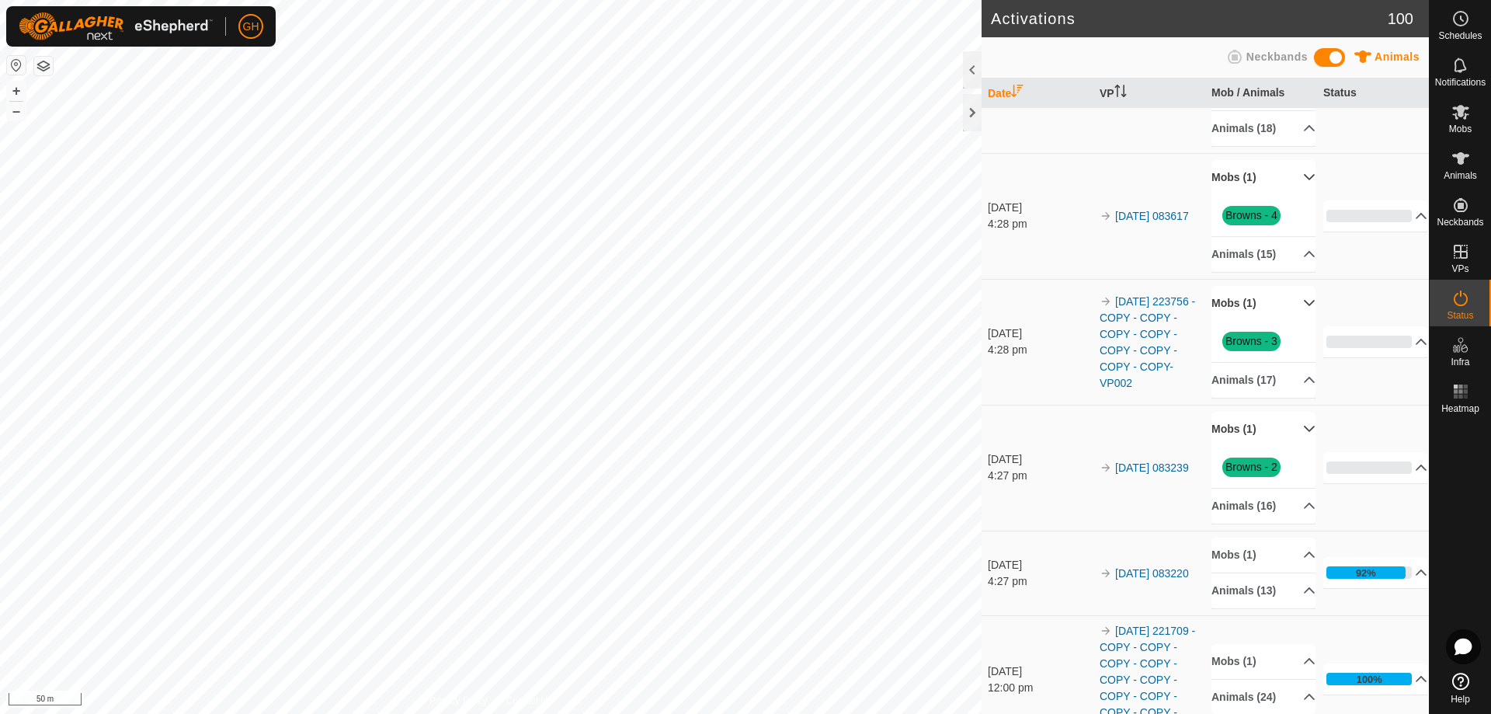
scroll to position [233, 0]
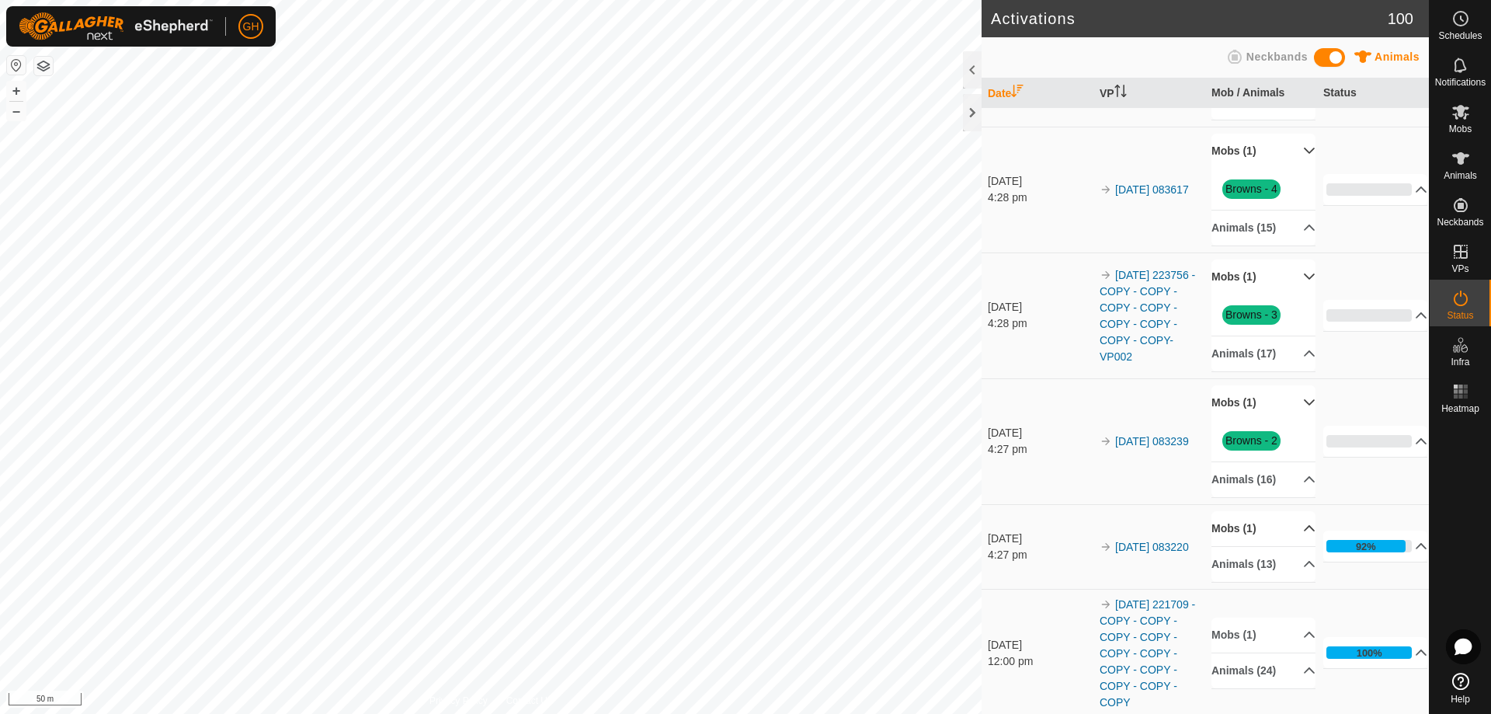
click at [1263, 528] on p-accordion-header "Mobs (1)" at bounding box center [1263, 528] width 104 height 35
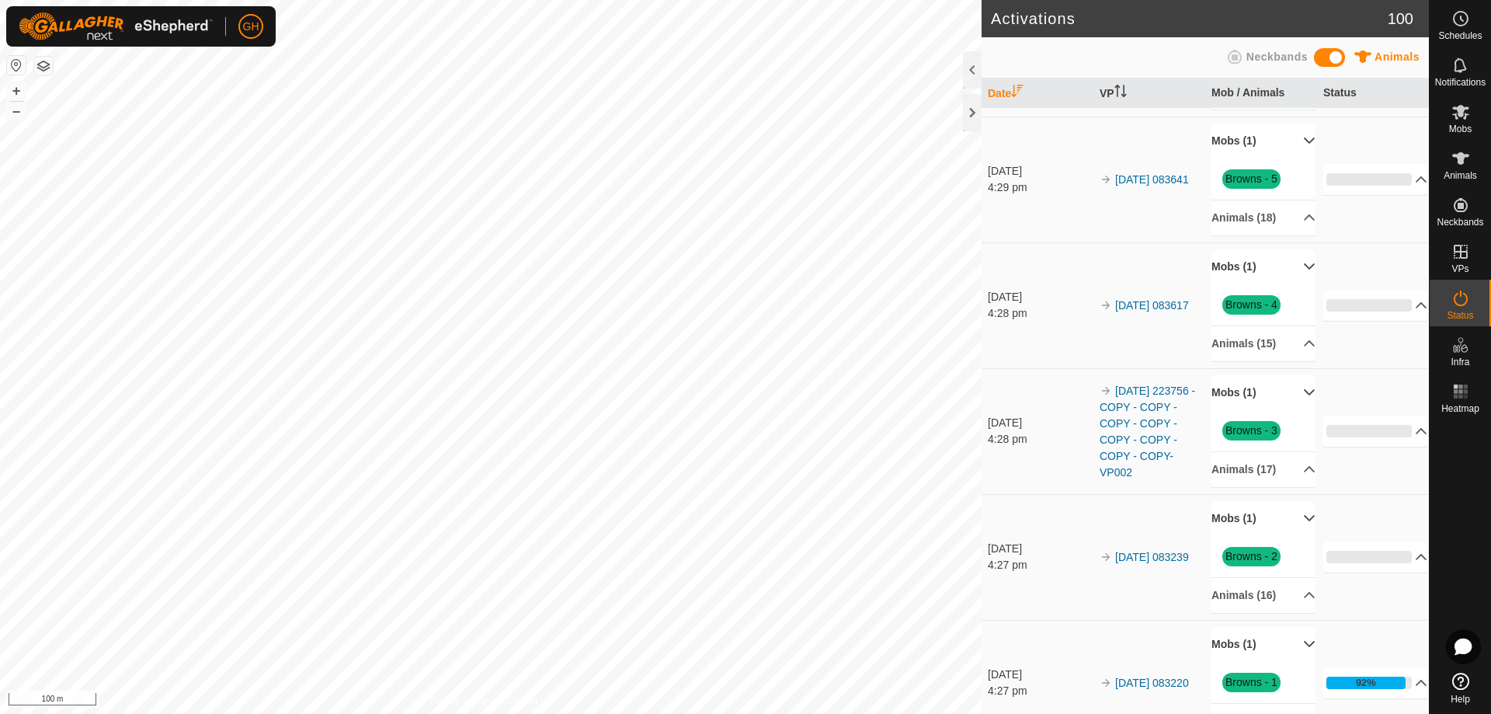
scroll to position [0, 0]
